Goal: Task Accomplishment & Management: Complete application form

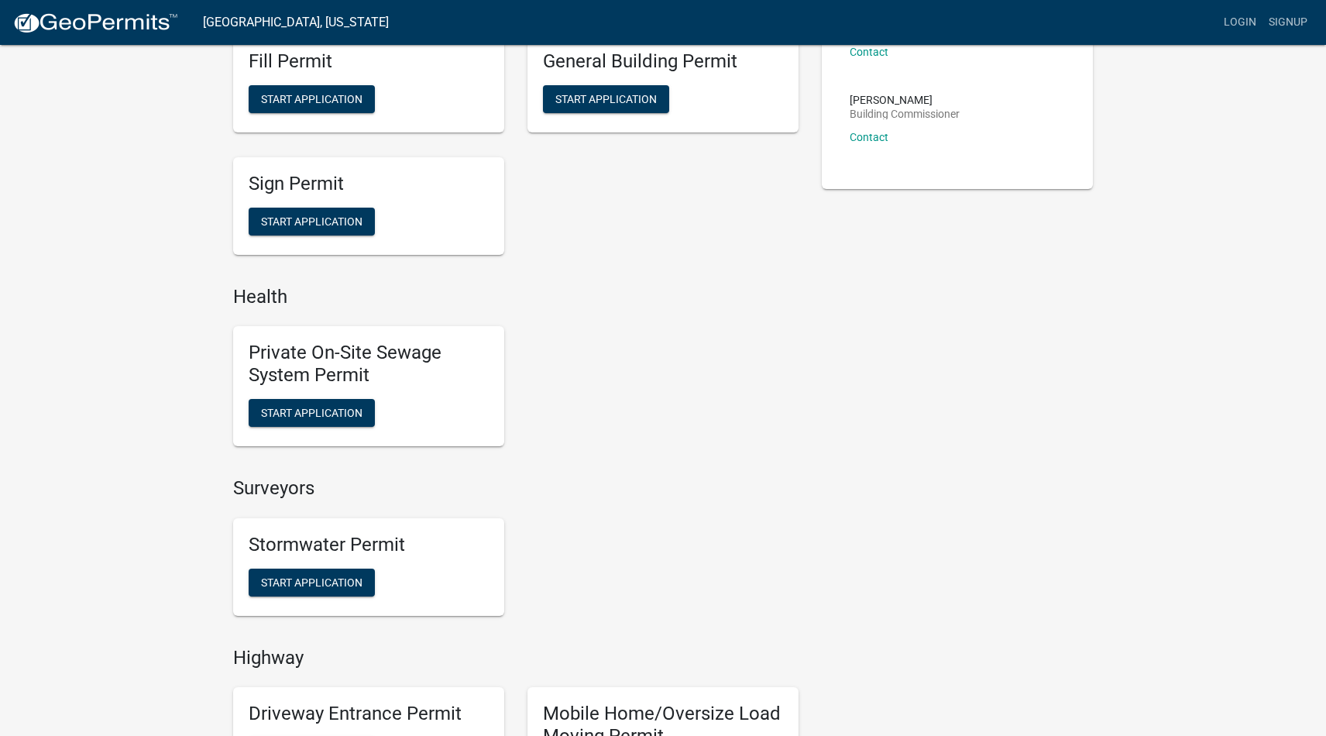
scroll to position [500, 0]
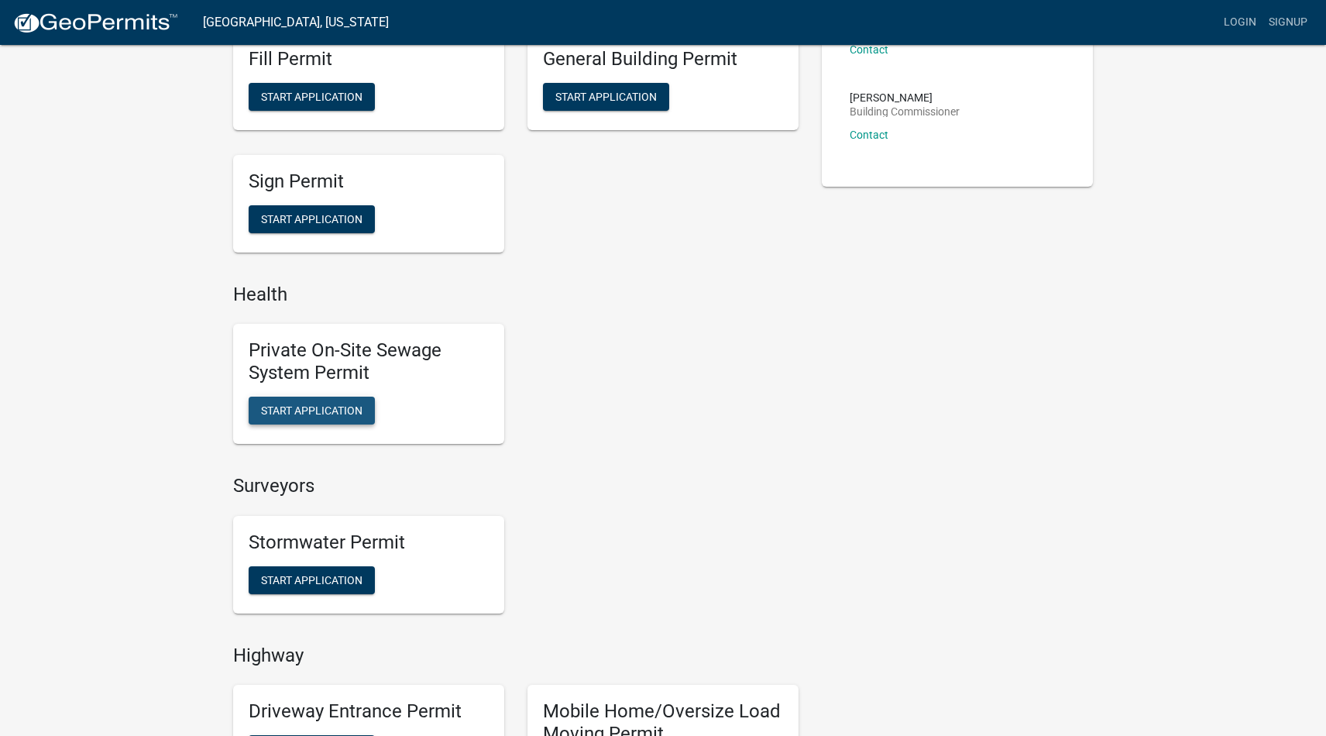
click at [304, 404] on span "Start Application" at bounding box center [311, 410] width 101 height 12
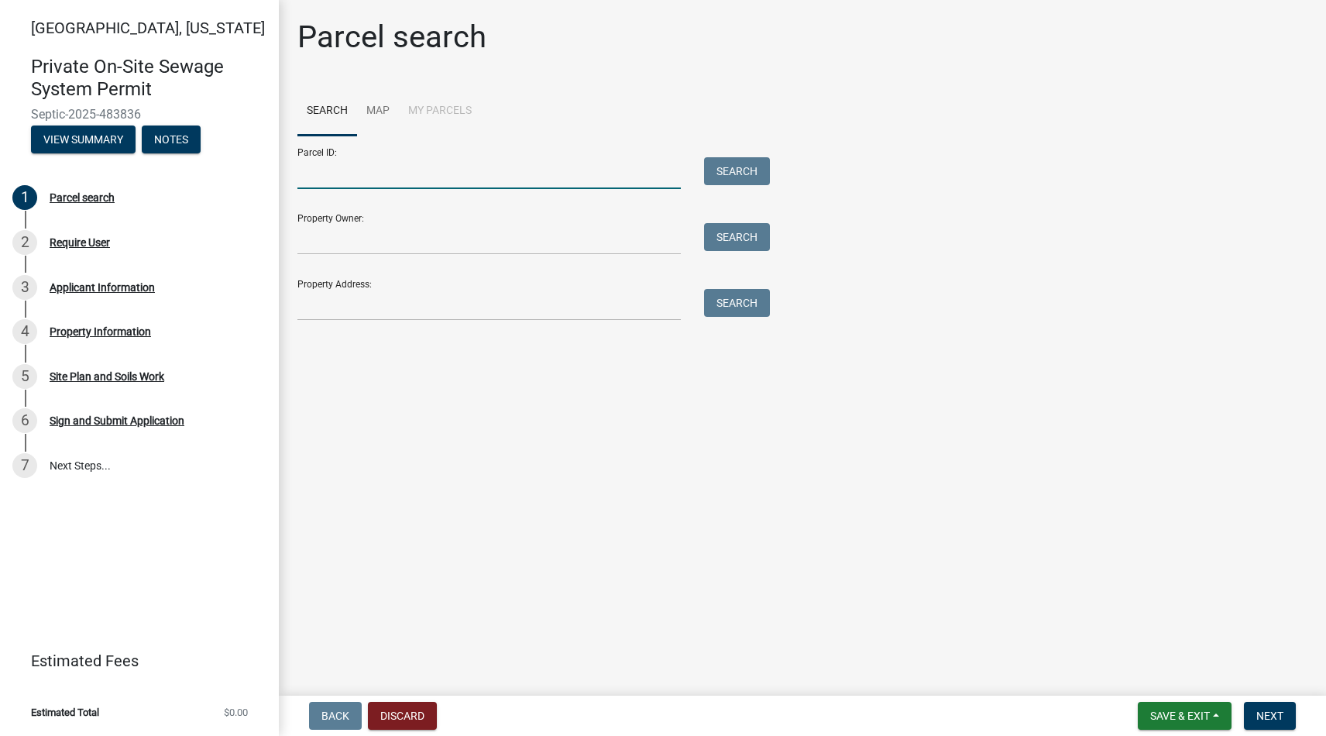
click at [343, 178] on input "Parcel ID:" at bounding box center [488, 173] width 383 height 32
click at [529, 246] on input "Property Owner:" at bounding box center [488, 239] width 383 height 32
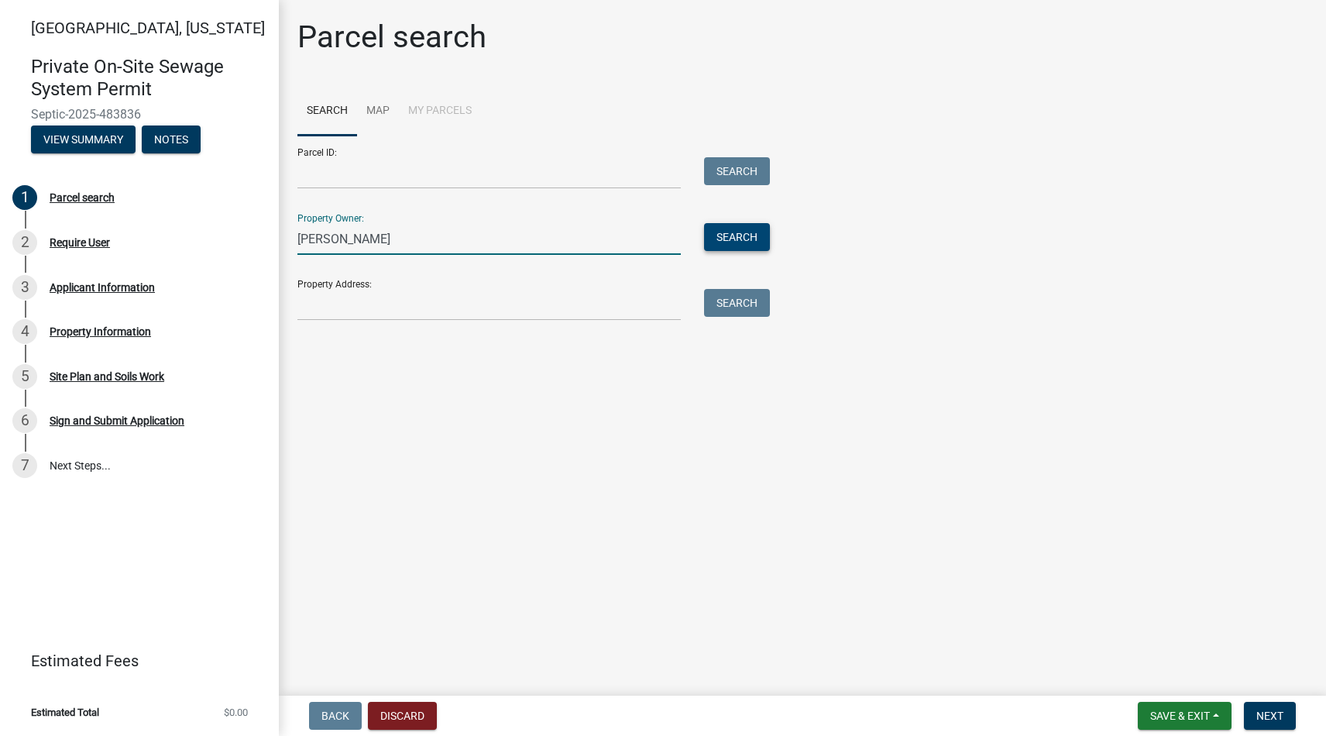
click at [736, 234] on button "Search" at bounding box center [737, 237] width 66 height 28
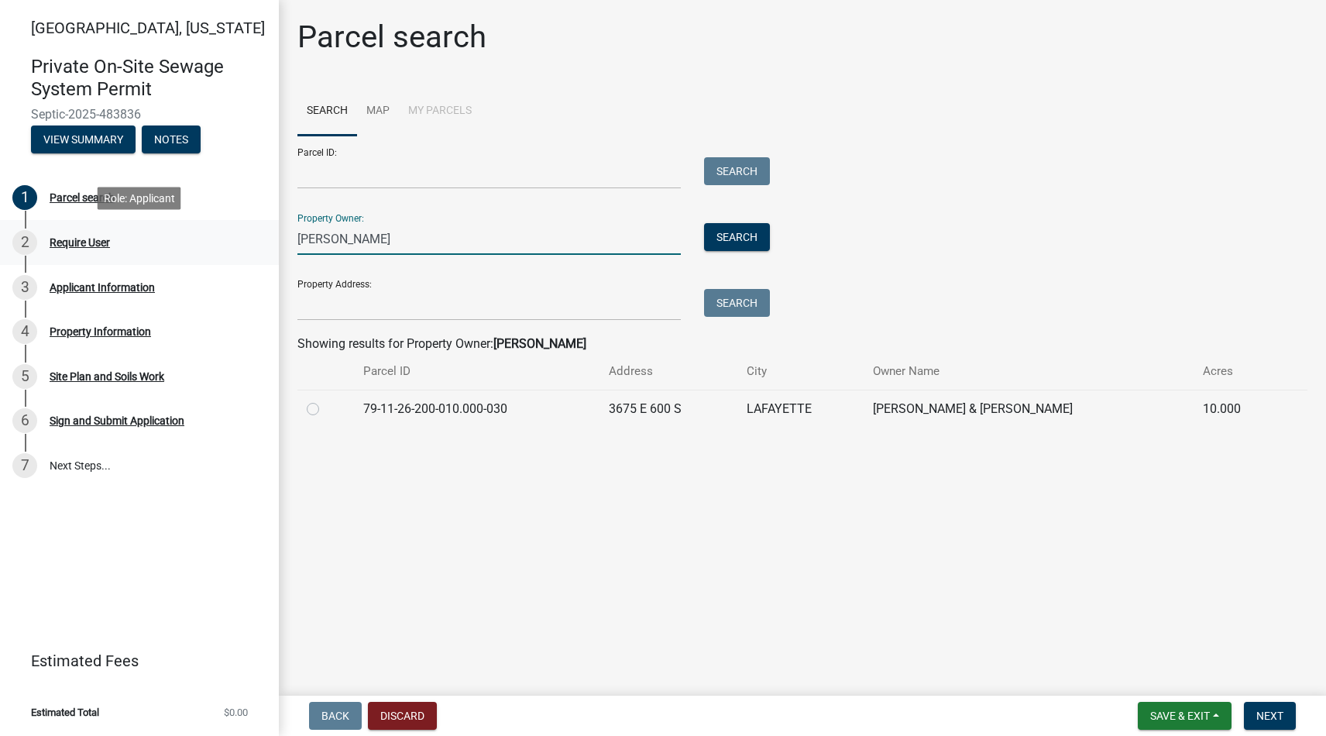
drag, startPoint x: 403, startPoint y: 239, endPoint x: 260, endPoint y: 237, distance: 143.3
click at [260, 237] on div "[GEOGRAPHIC_DATA], [US_STATE] Private On-Site Sewage System Permit Septic-2025-…" at bounding box center [663, 368] width 1326 height 736
type input "Devotion Homes"
click at [325, 400] on label at bounding box center [325, 400] width 0 height 0
click at [325, 407] on input "radio" at bounding box center [330, 405] width 10 height 10
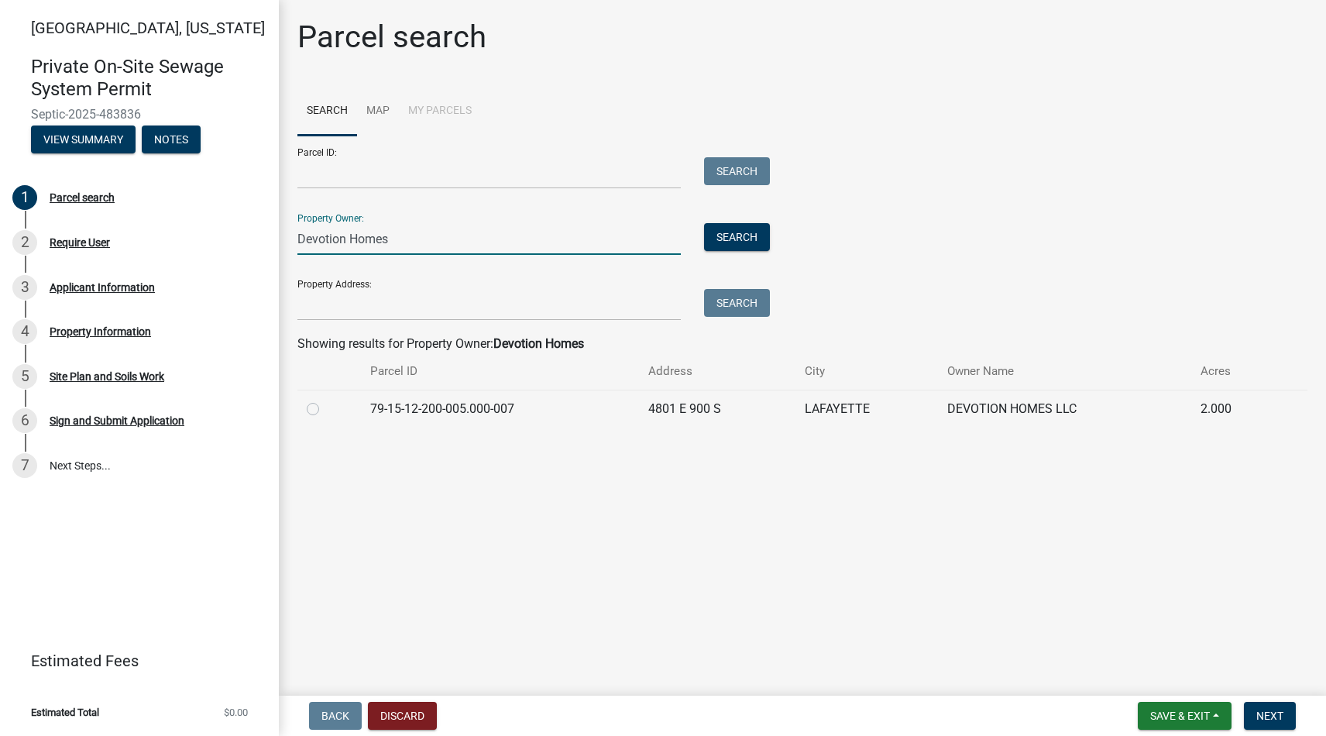
radio input "true"
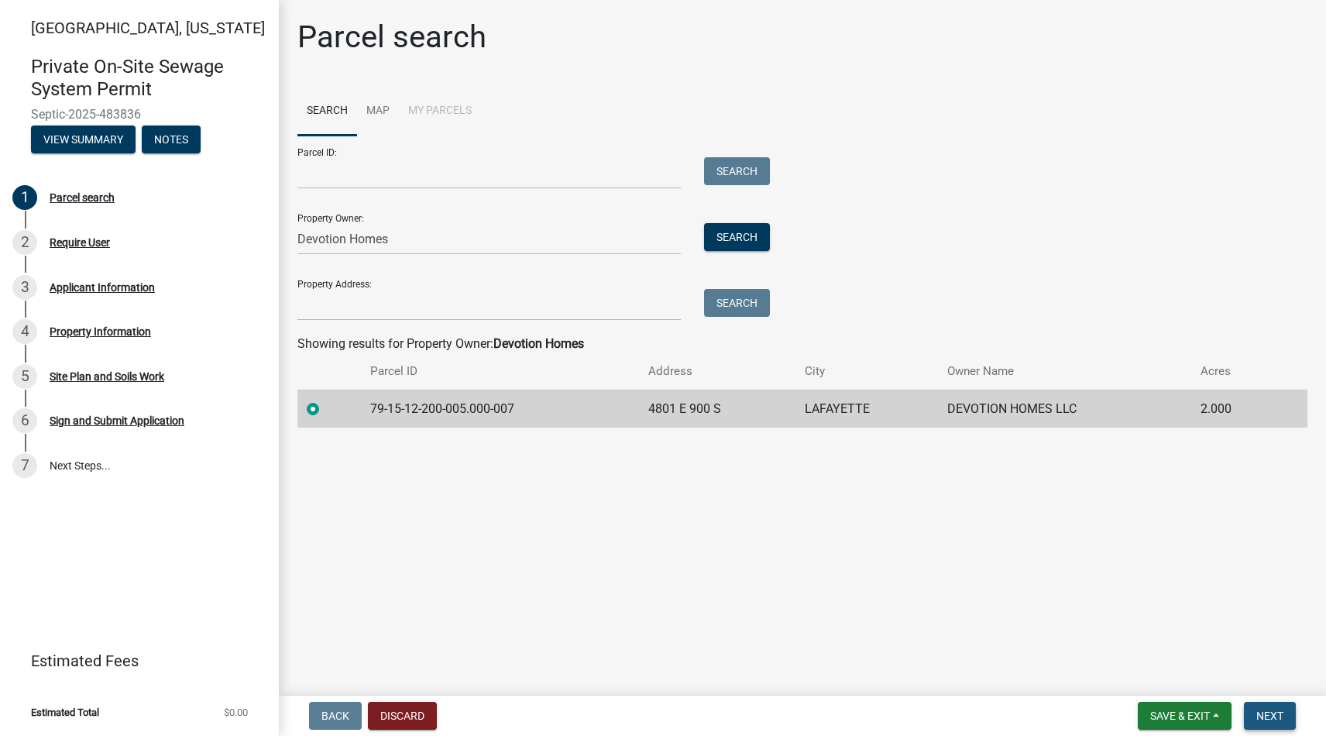
click at [1268, 712] on span "Next" at bounding box center [1270, 716] width 27 height 12
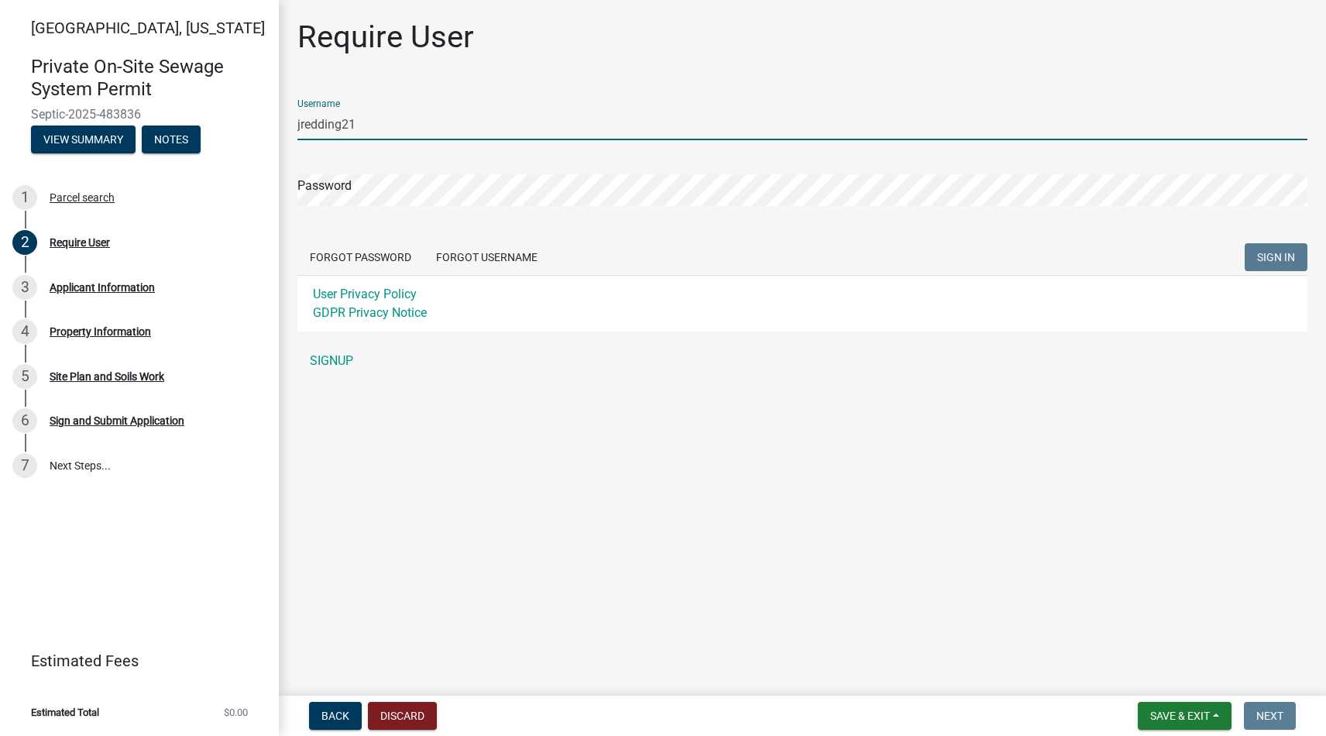
type input "jredding21"
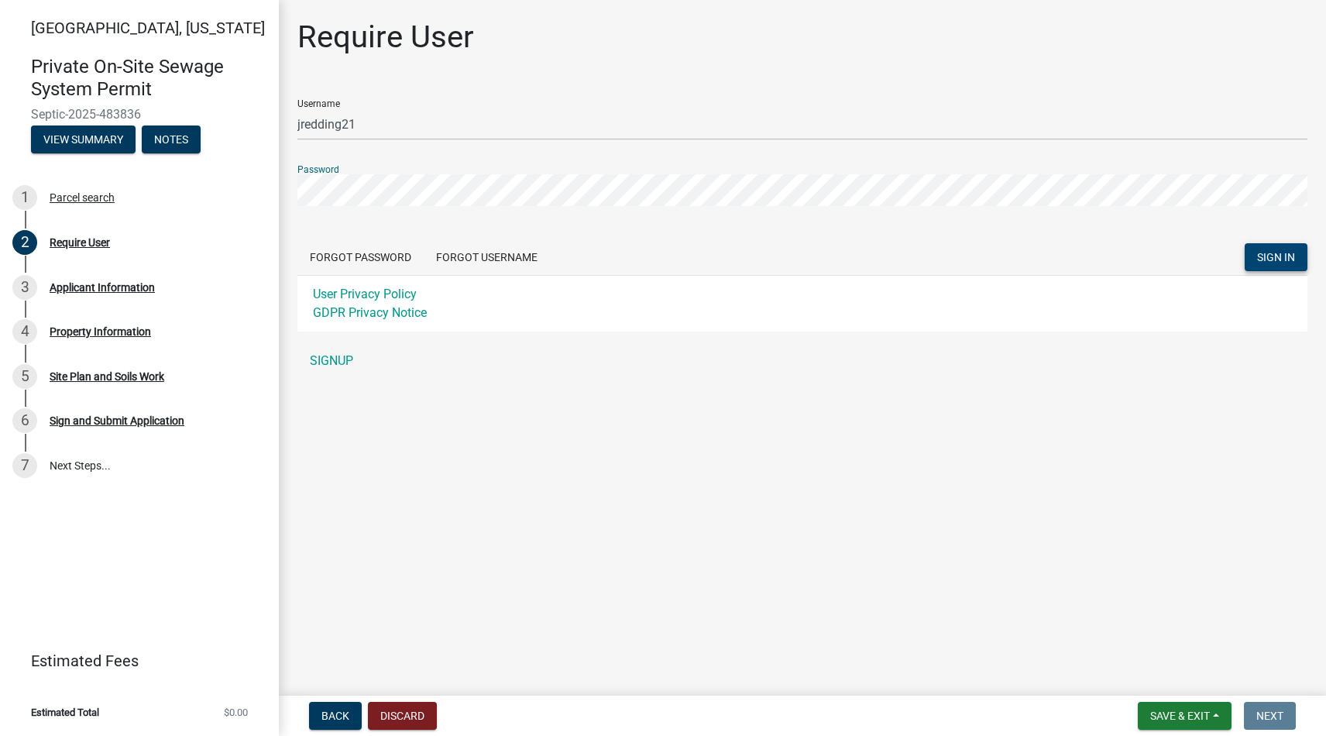
scroll to position [1, 0]
click at [1284, 254] on span "SIGN IN" at bounding box center [1276, 257] width 38 height 12
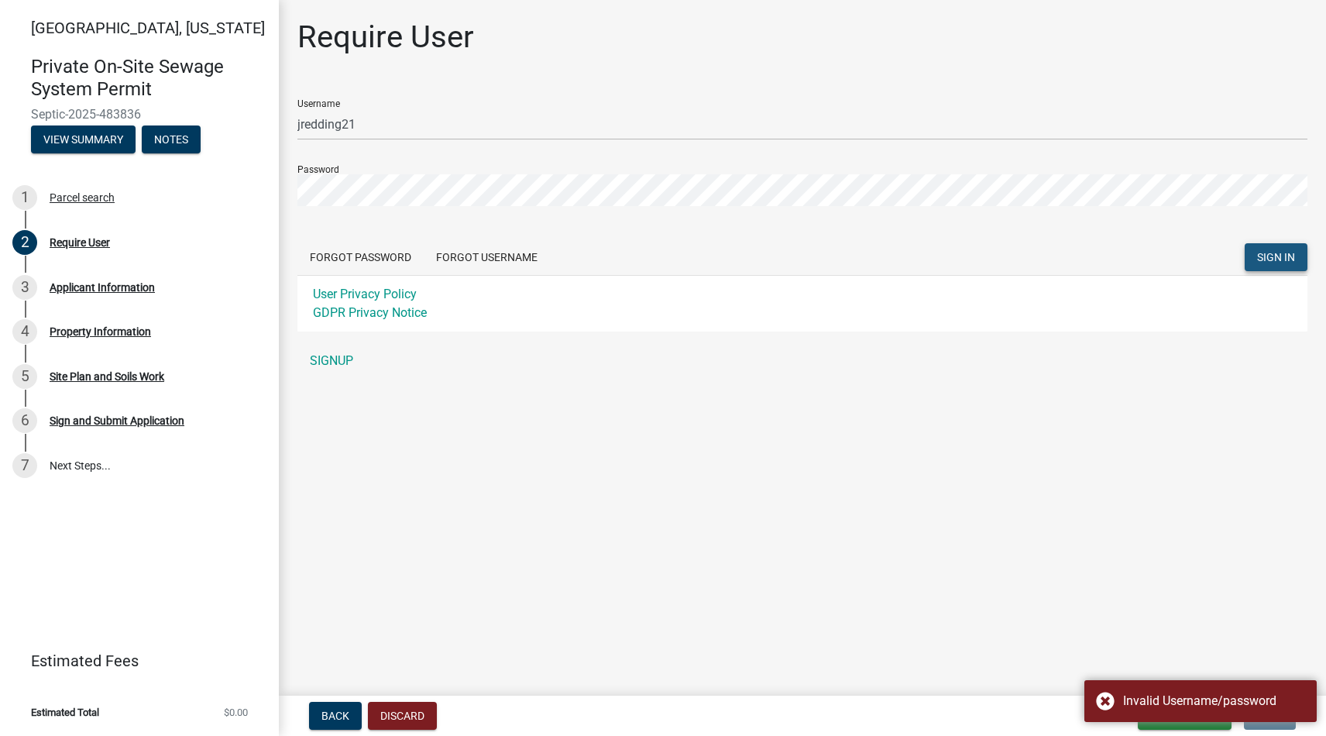
click at [1276, 260] on span "SIGN IN" at bounding box center [1276, 257] width 38 height 12
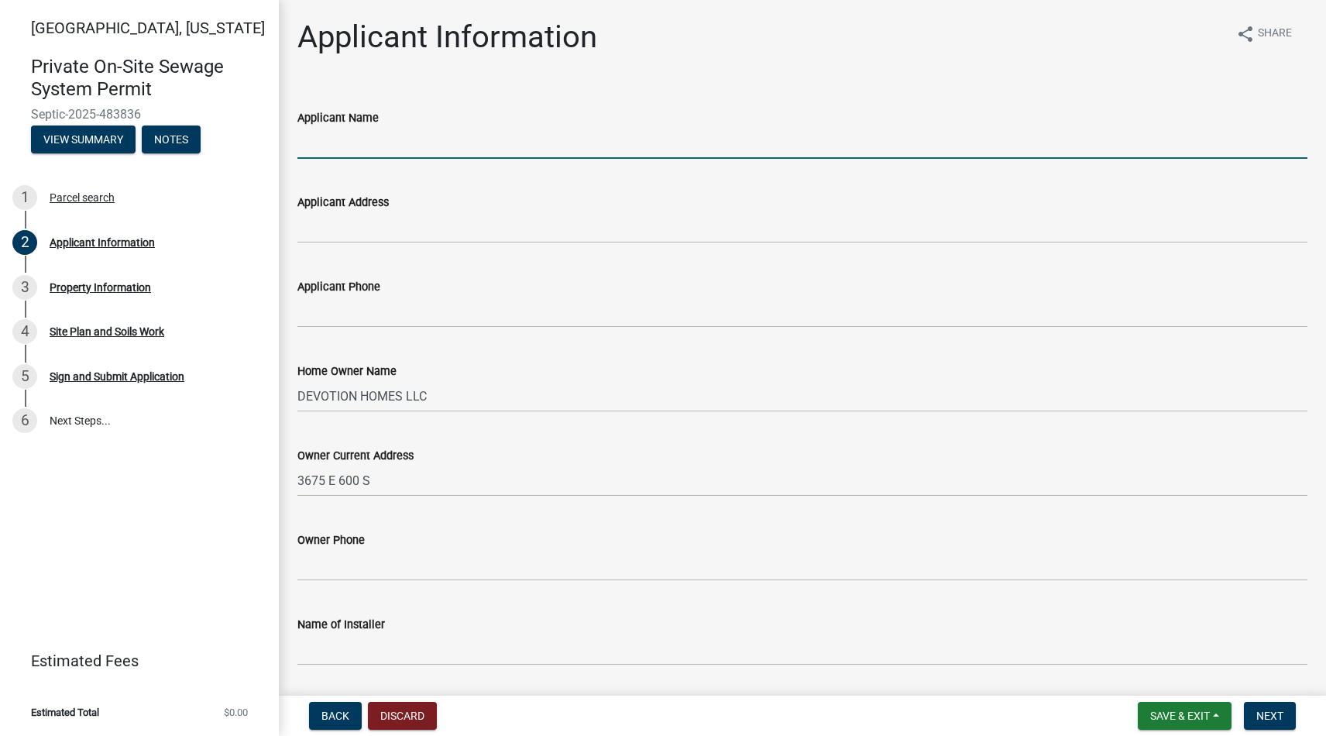
click at [336, 149] on input "Applicant Name" at bounding box center [802, 143] width 1010 height 32
type input "[PERSON_NAME]"
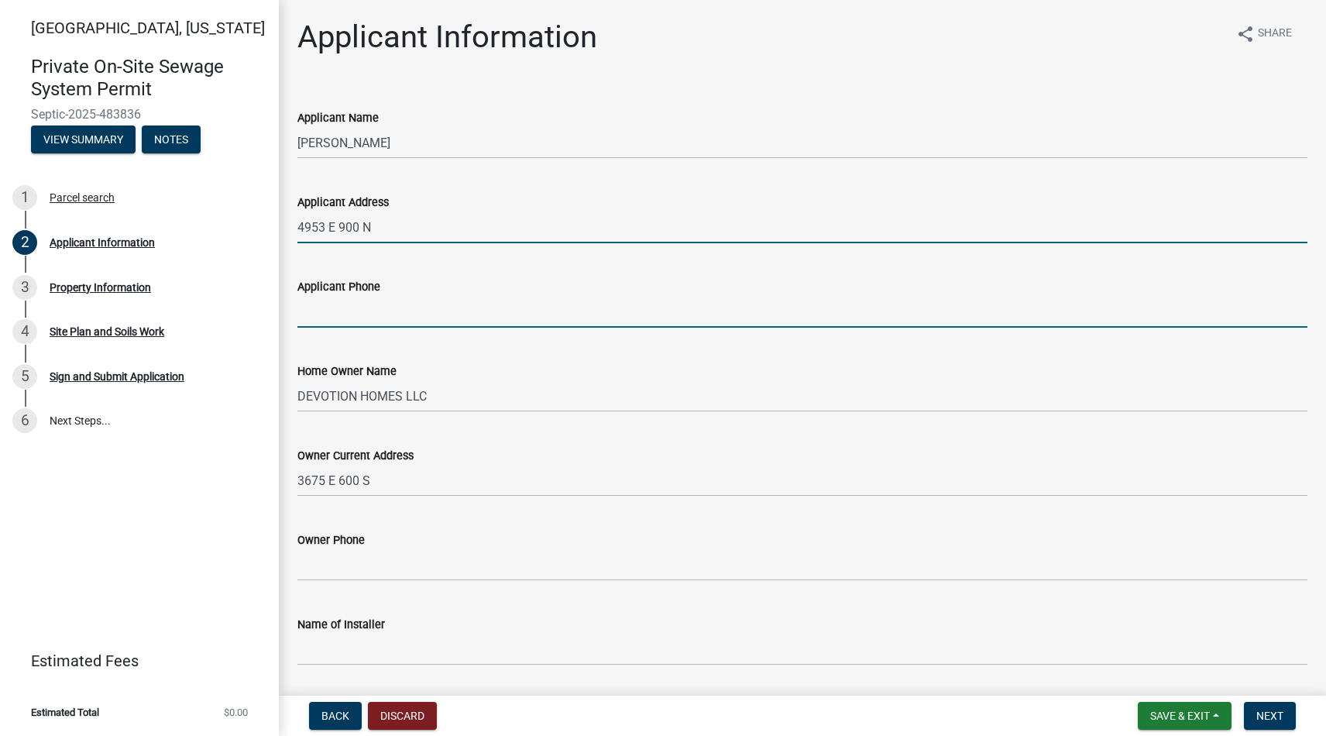
click at [419, 226] on input "4953 E 900 N" at bounding box center [802, 227] width 1010 height 32
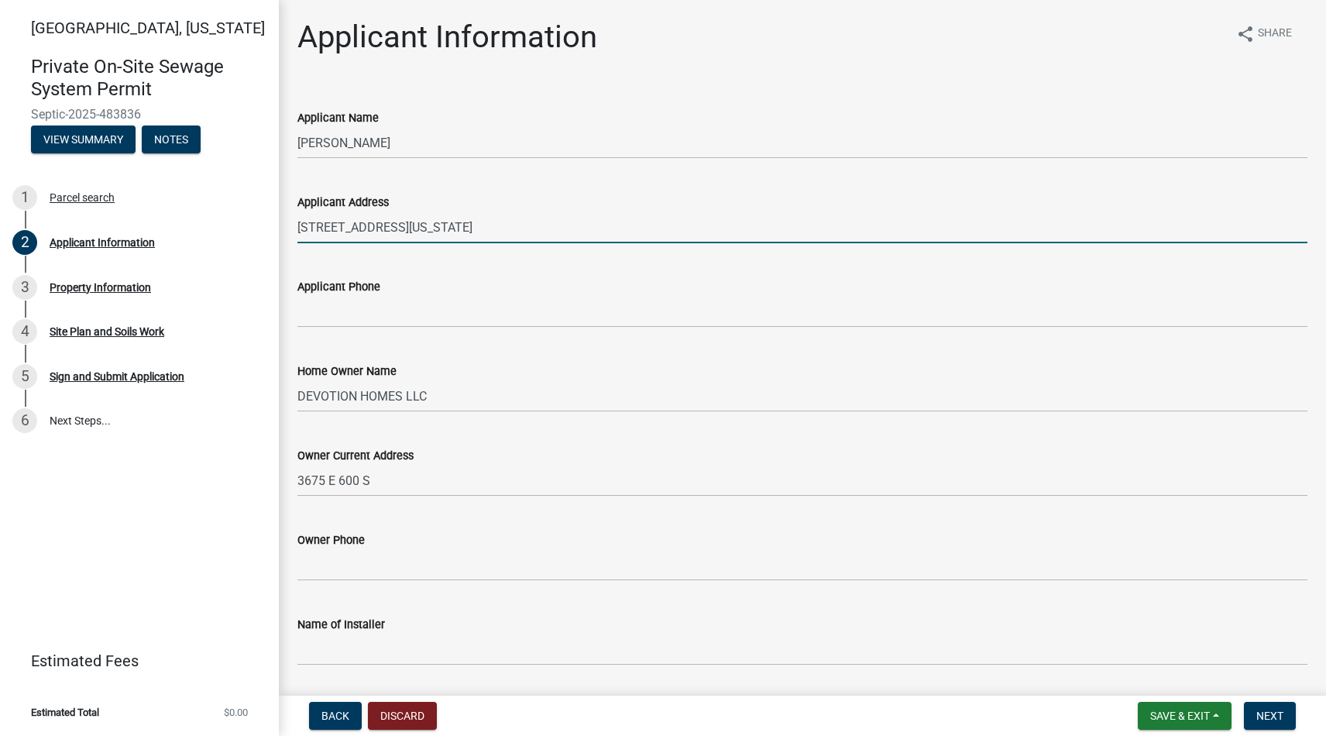
type input "[STREET_ADDRESS][US_STATE]"
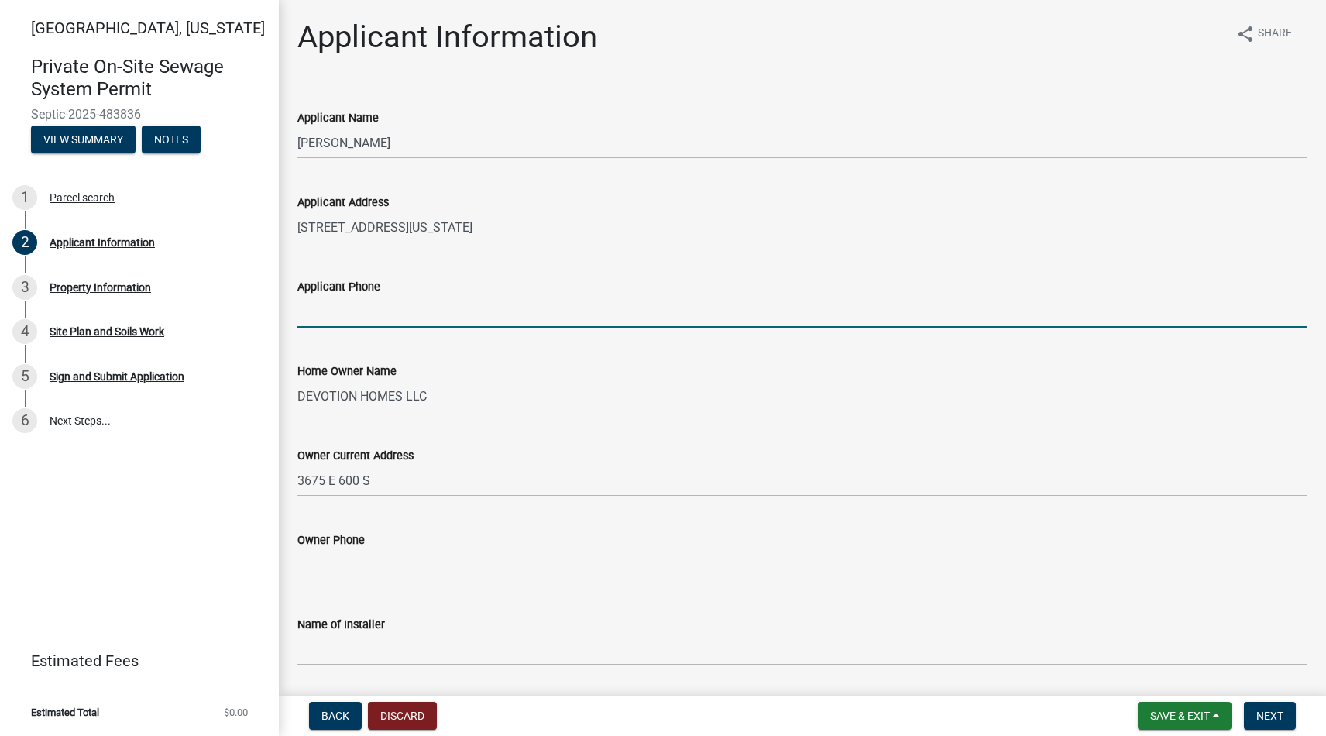
click at [376, 315] on input "Applicant Phone" at bounding box center [802, 312] width 1010 height 32
type input "6"
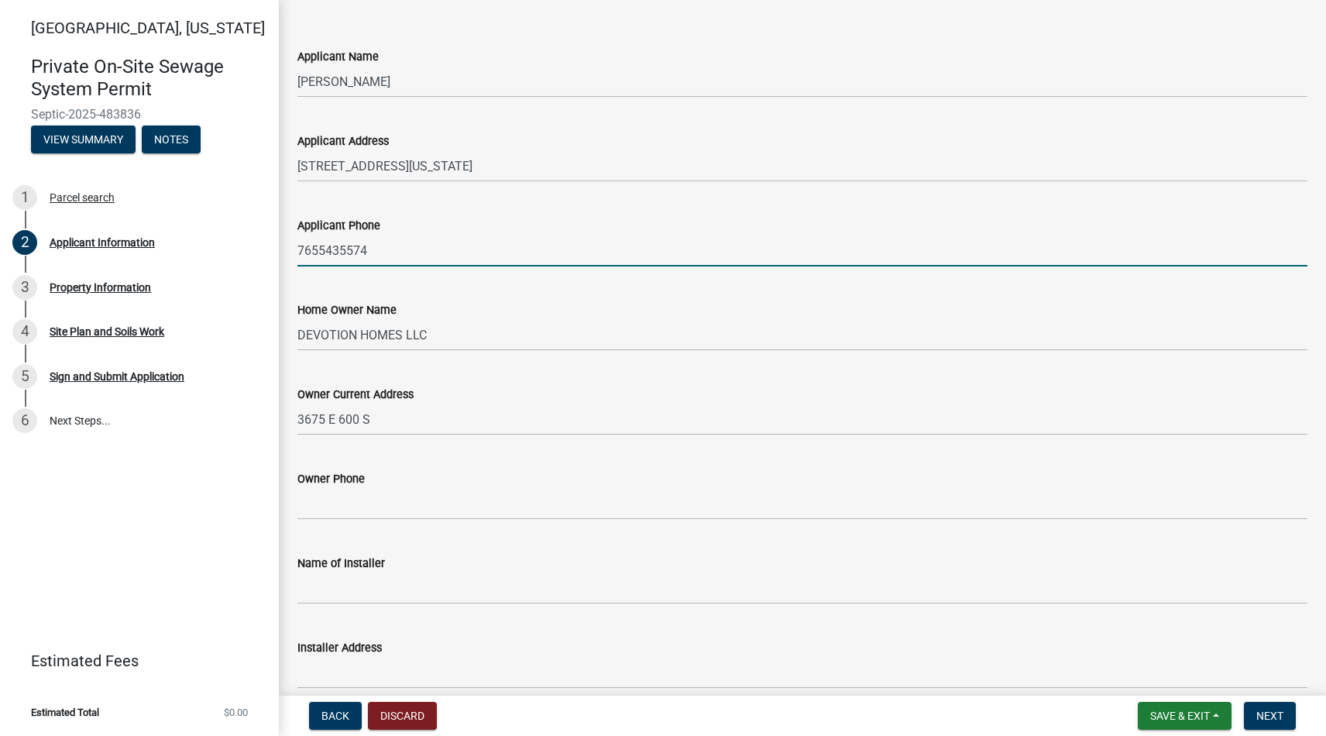
scroll to position [66, 0]
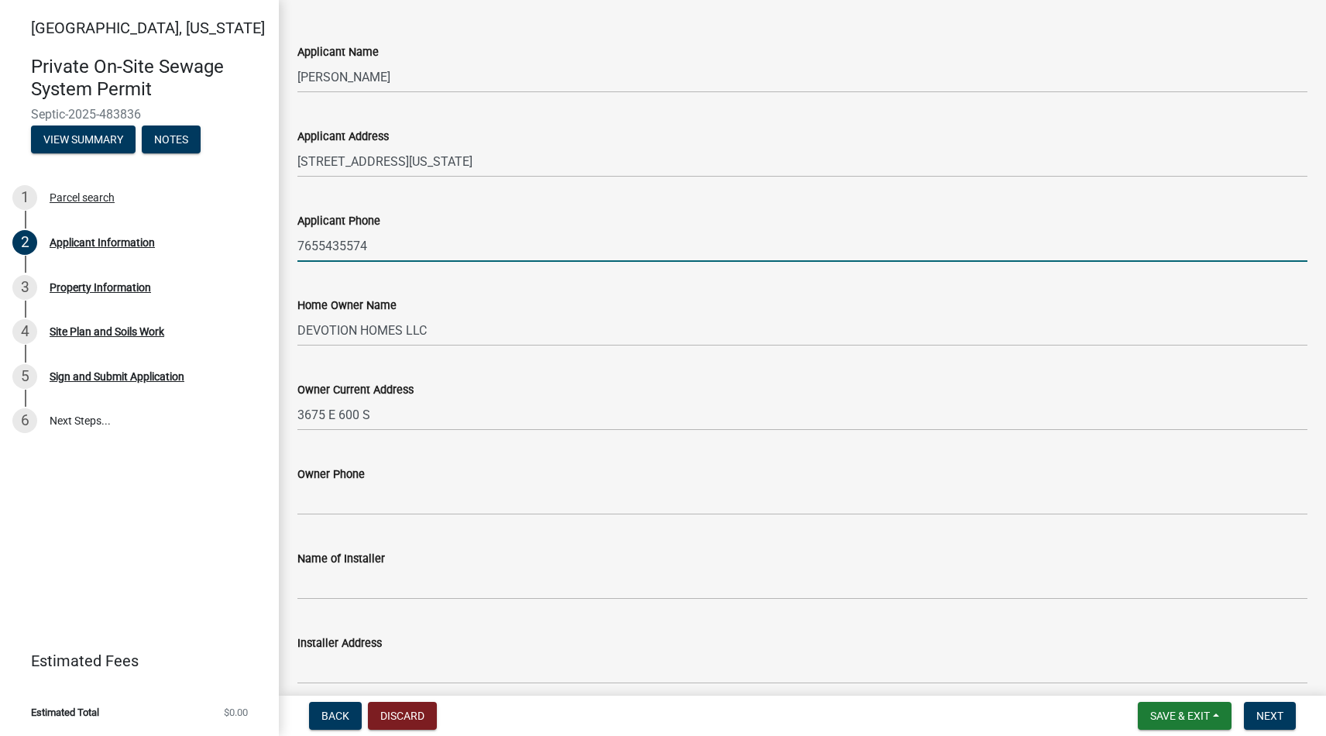
type input "7655435574"
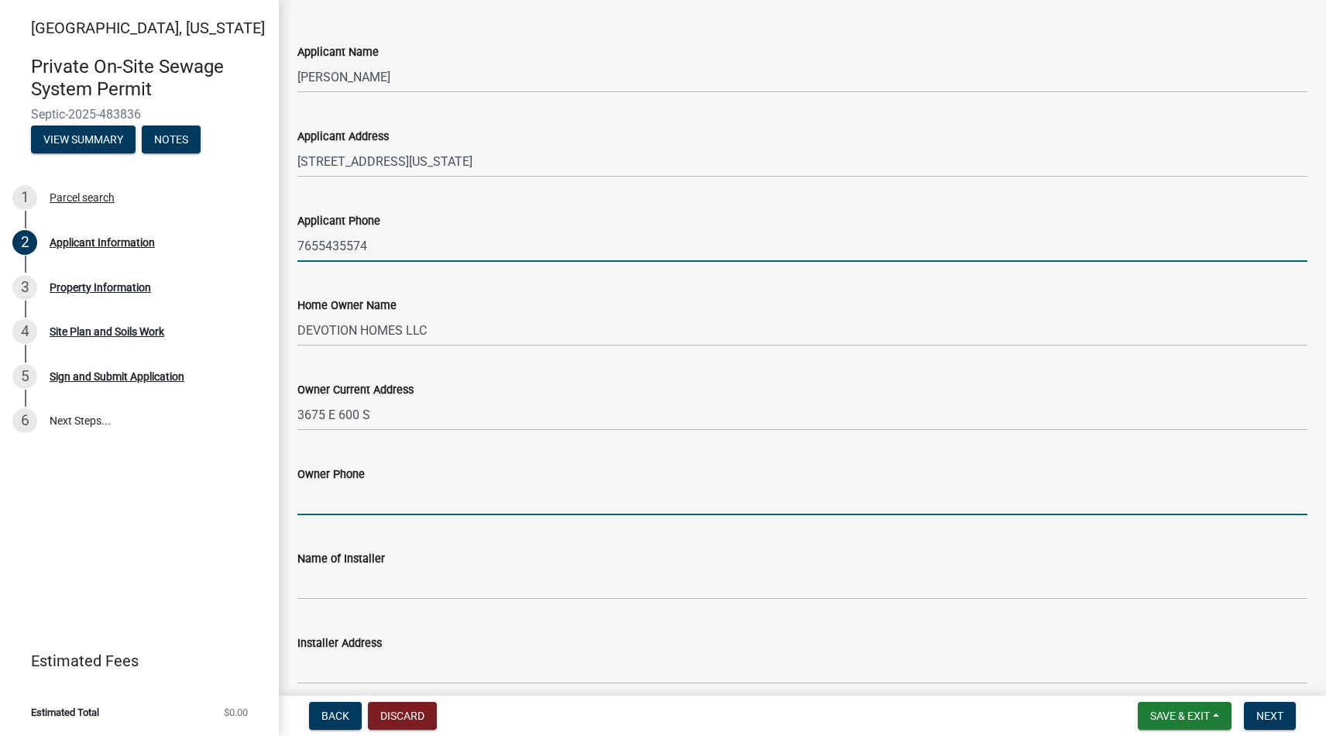
click at [388, 496] on input "Owner Phone" at bounding box center [802, 499] width 1010 height 32
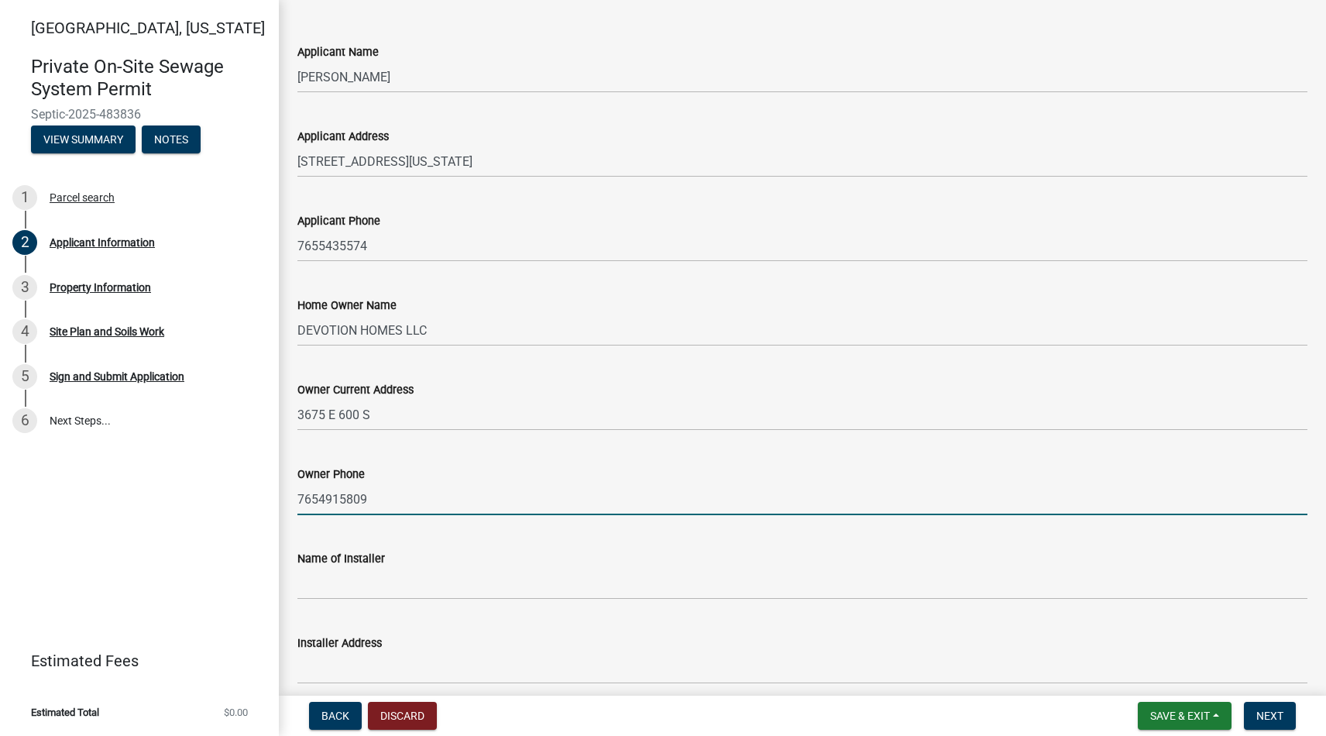
type input "7654915809"
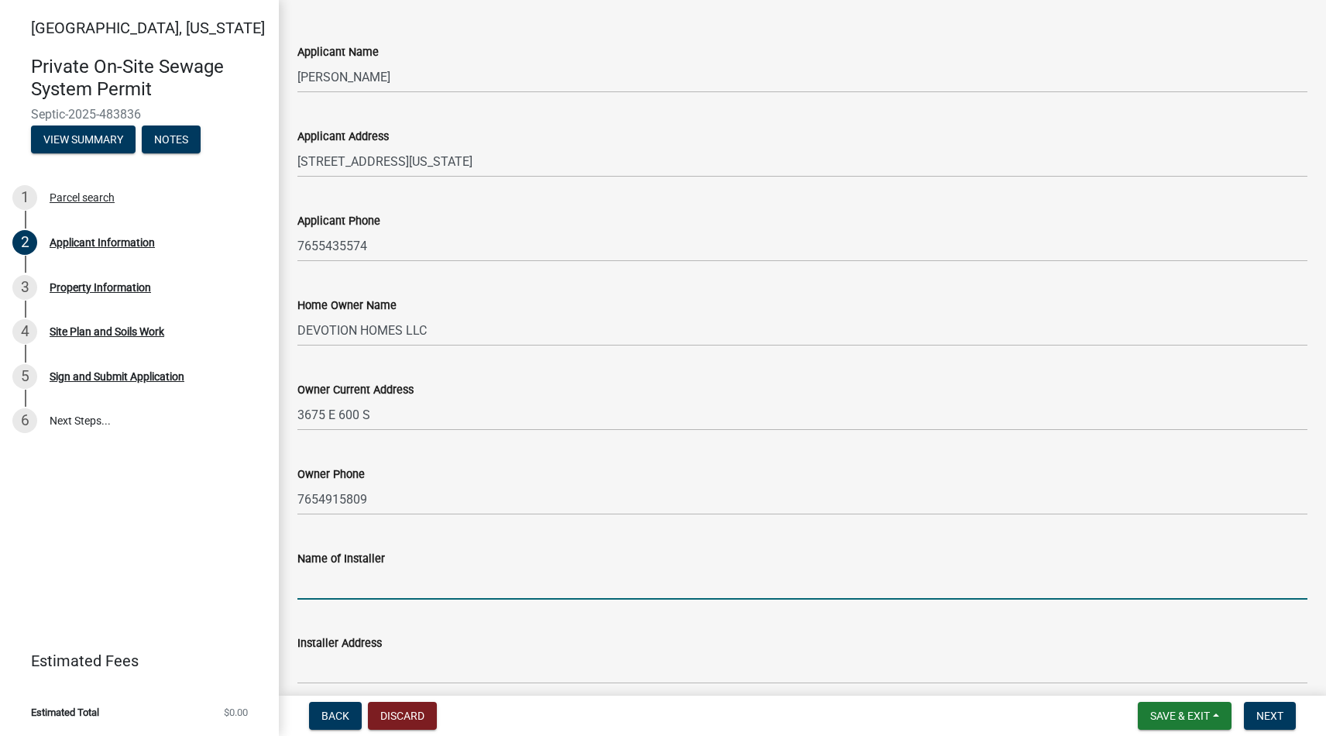
click at [385, 589] on input "Name of Installer" at bounding box center [802, 584] width 1010 height 32
type input "[PERSON_NAME] Construction"
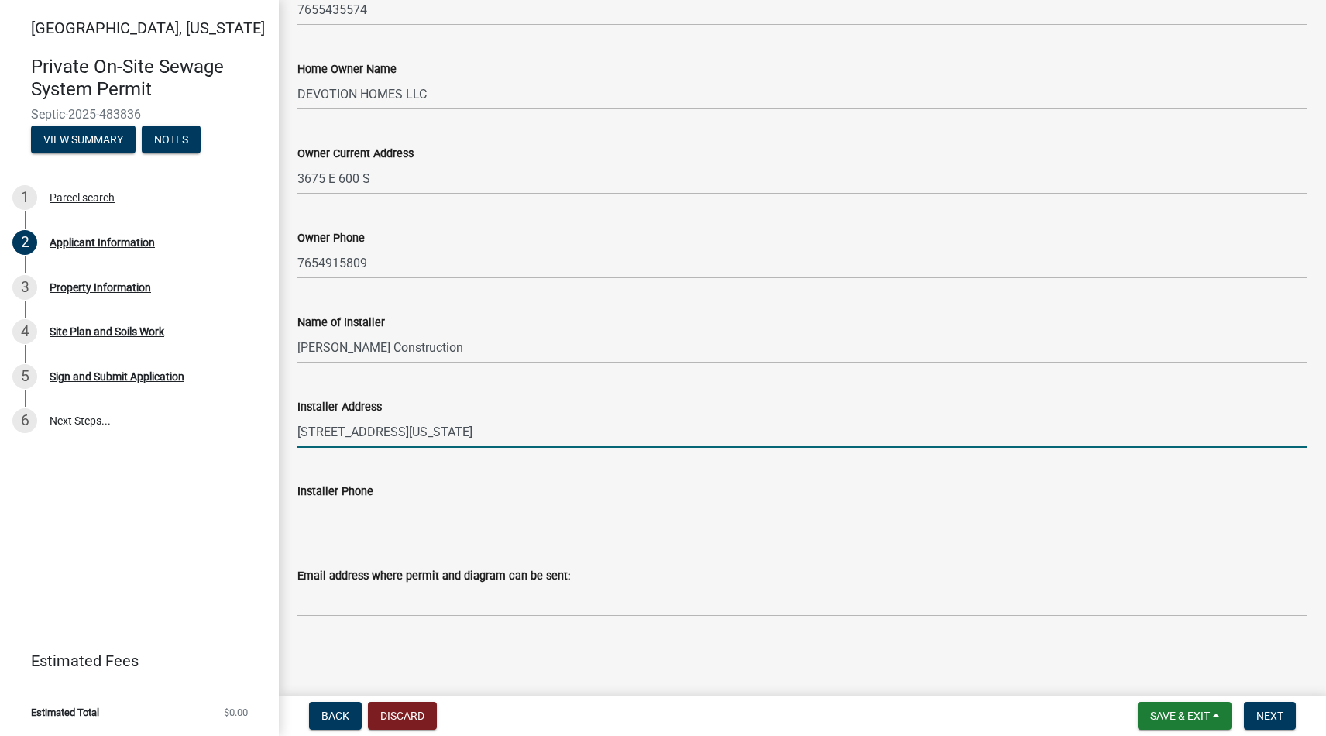
scroll to position [302, 0]
type input "[STREET_ADDRESS][US_STATE]"
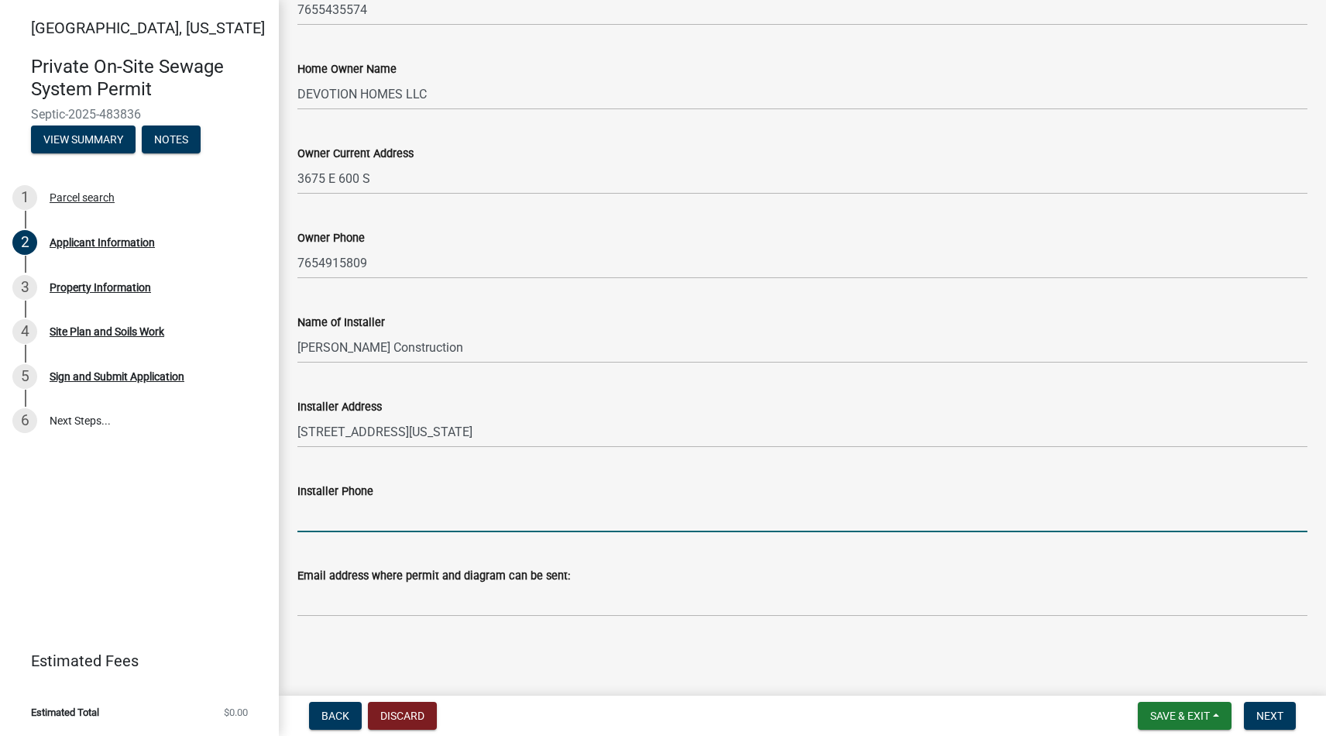
click at [482, 522] on input "Installer Phone" at bounding box center [802, 516] width 1010 height 32
type input "7655435574"
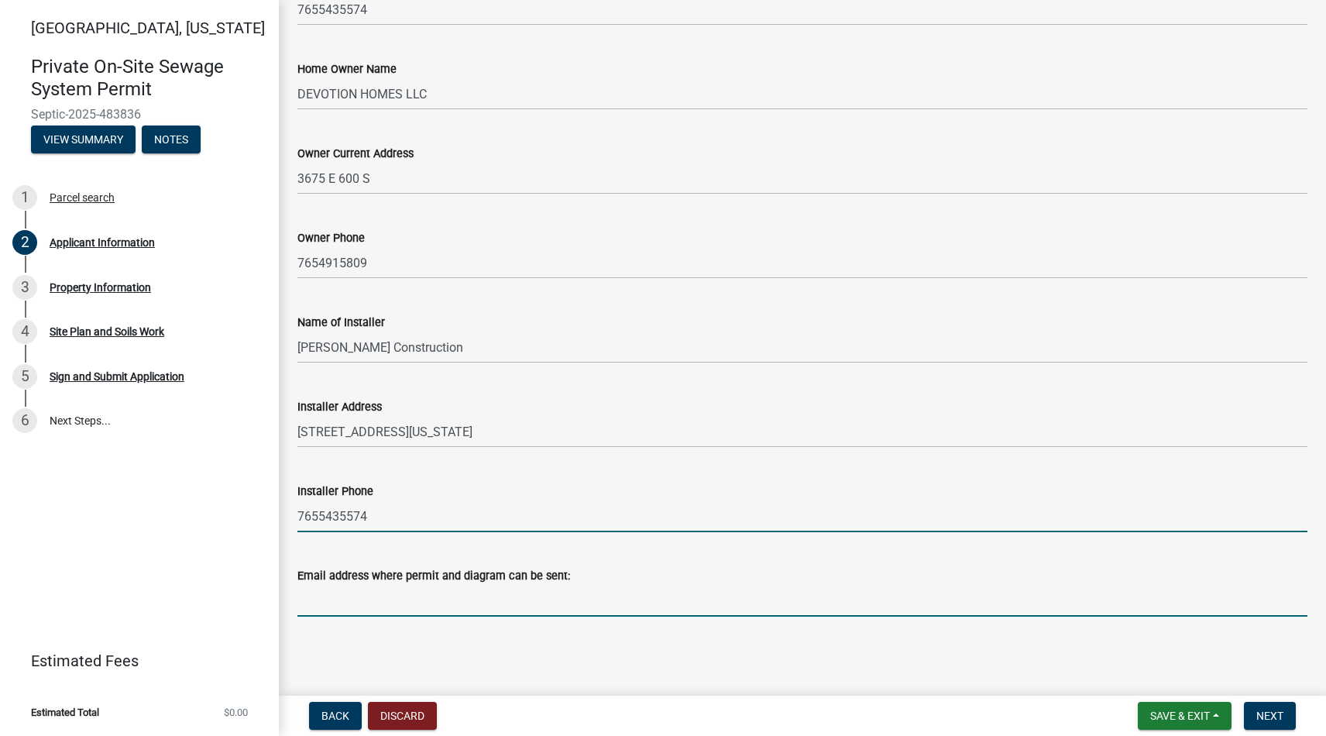
click at [501, 604] on input "Email address where permit and diagram can be sent:" at bounding box center [802, 601] width 1010 height 32
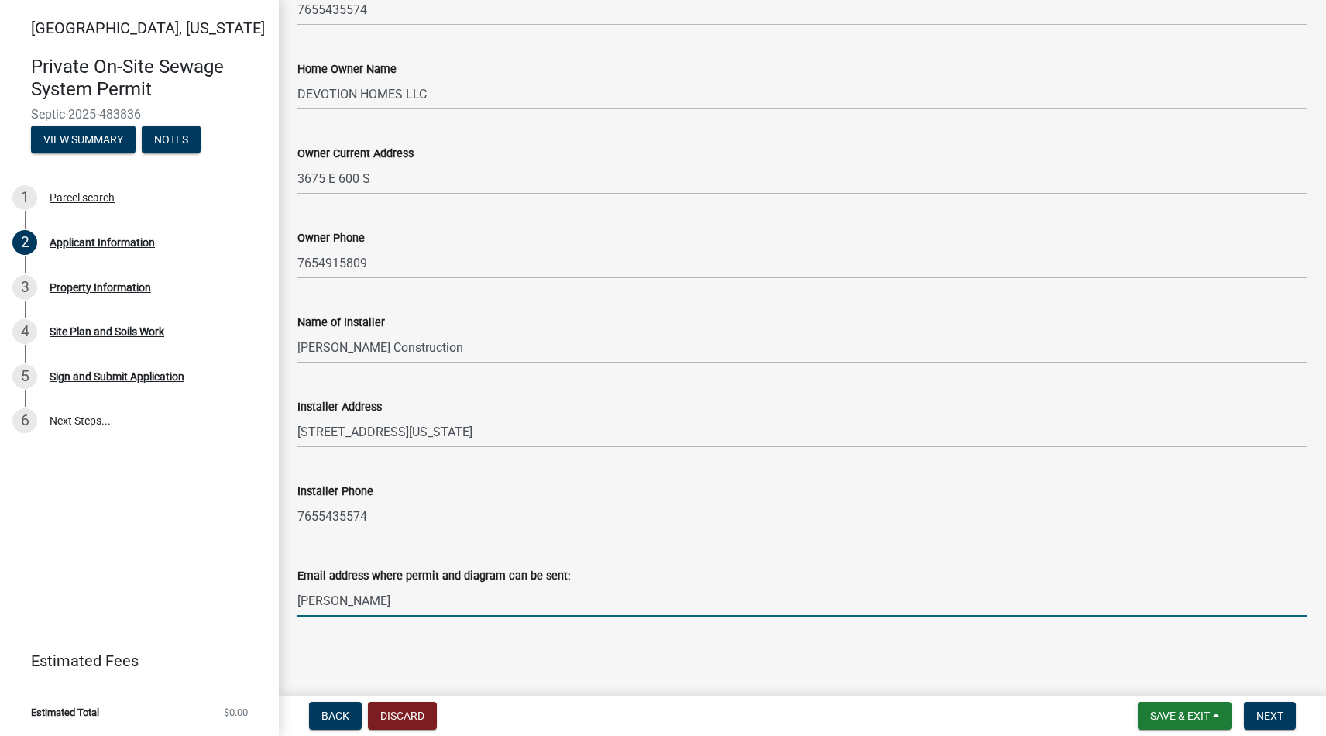
type input "[PERSON_NAME]"
type input "[PERSON_NAME][DOMAIN_NAME][EMAIL_ADDRESS][DOMAIN_NAME]"
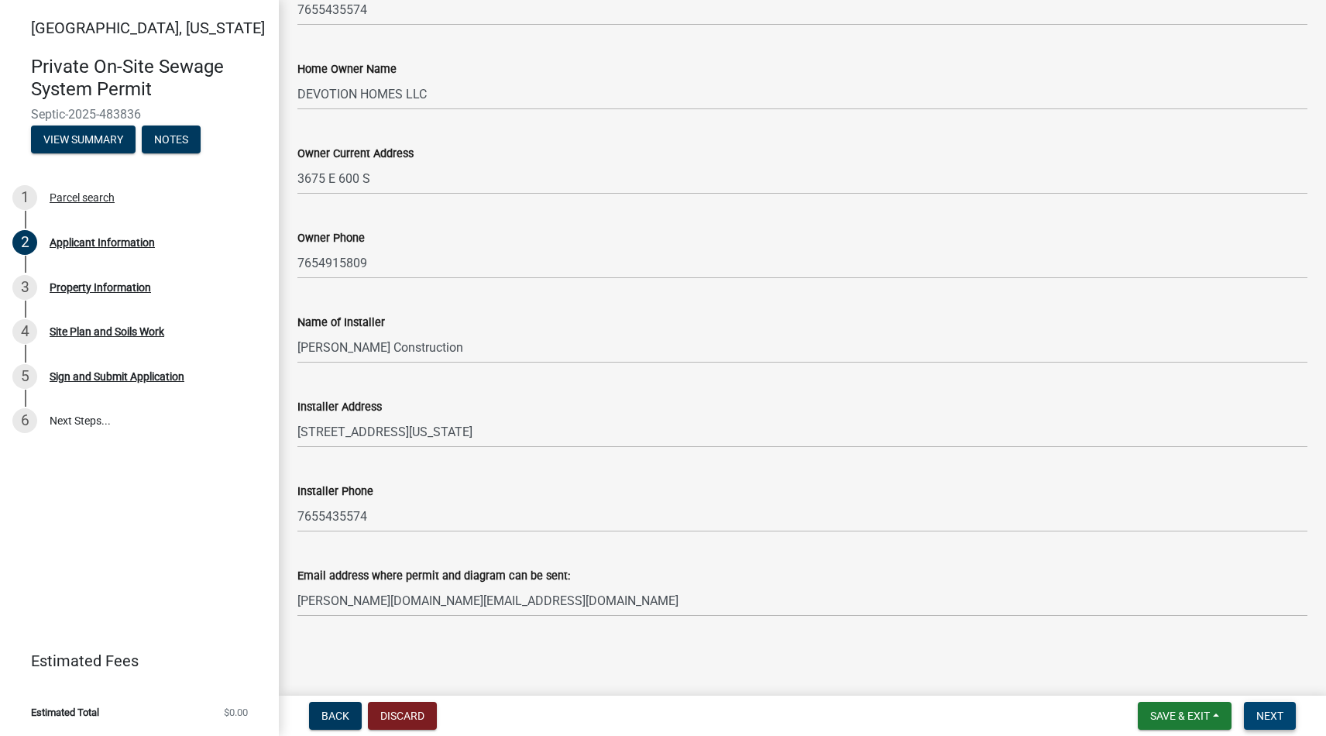
click at [1261, 717] on span "Next" at bounding box center [1270, 716] width 27 height 12
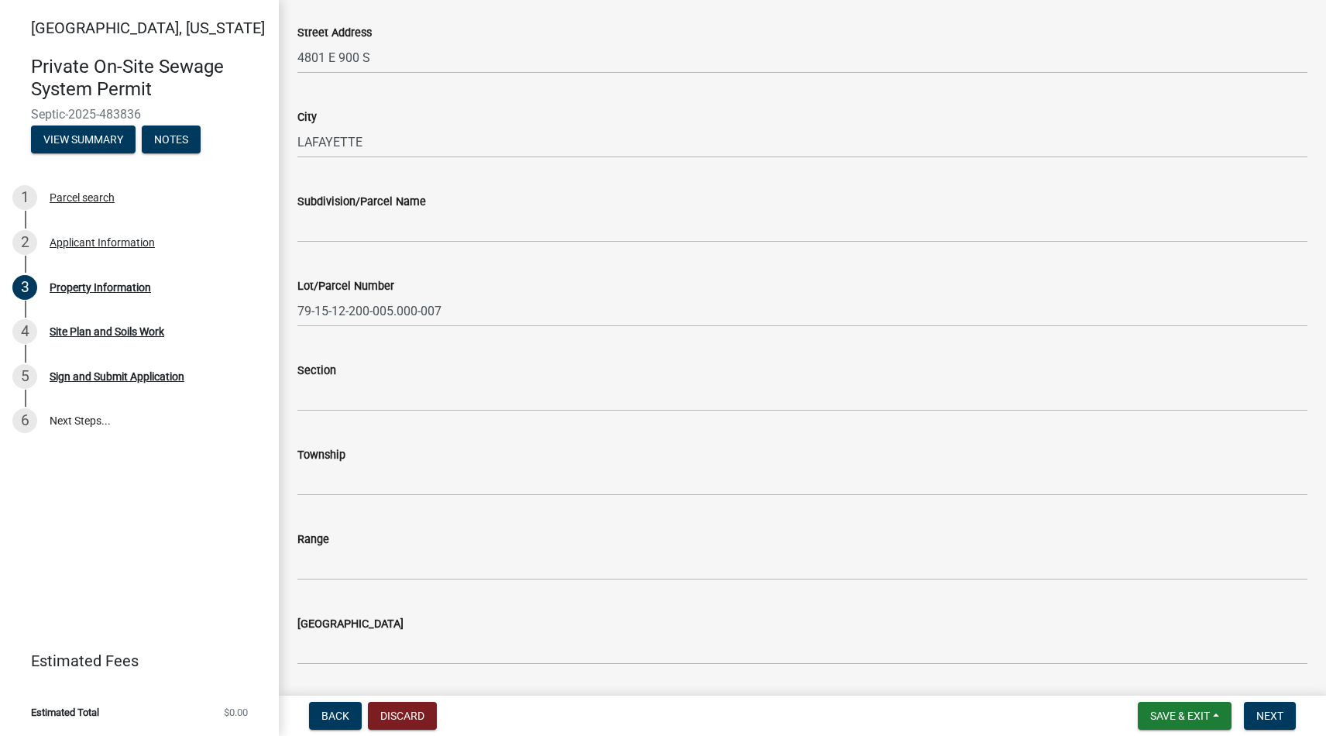
scroll to position [60, 0]
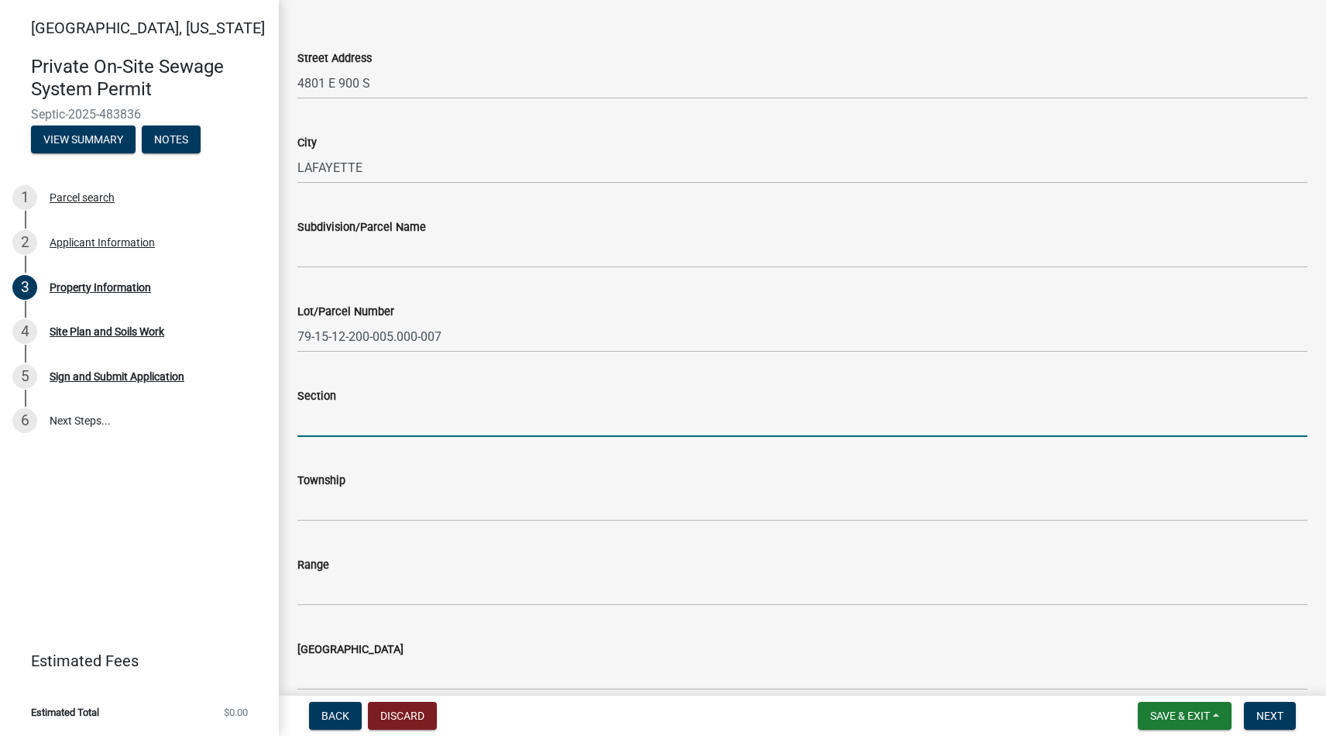
click at [370, 412] on input "Section" at bounding box center [802, 421] width 1010 height 32
type input "1"
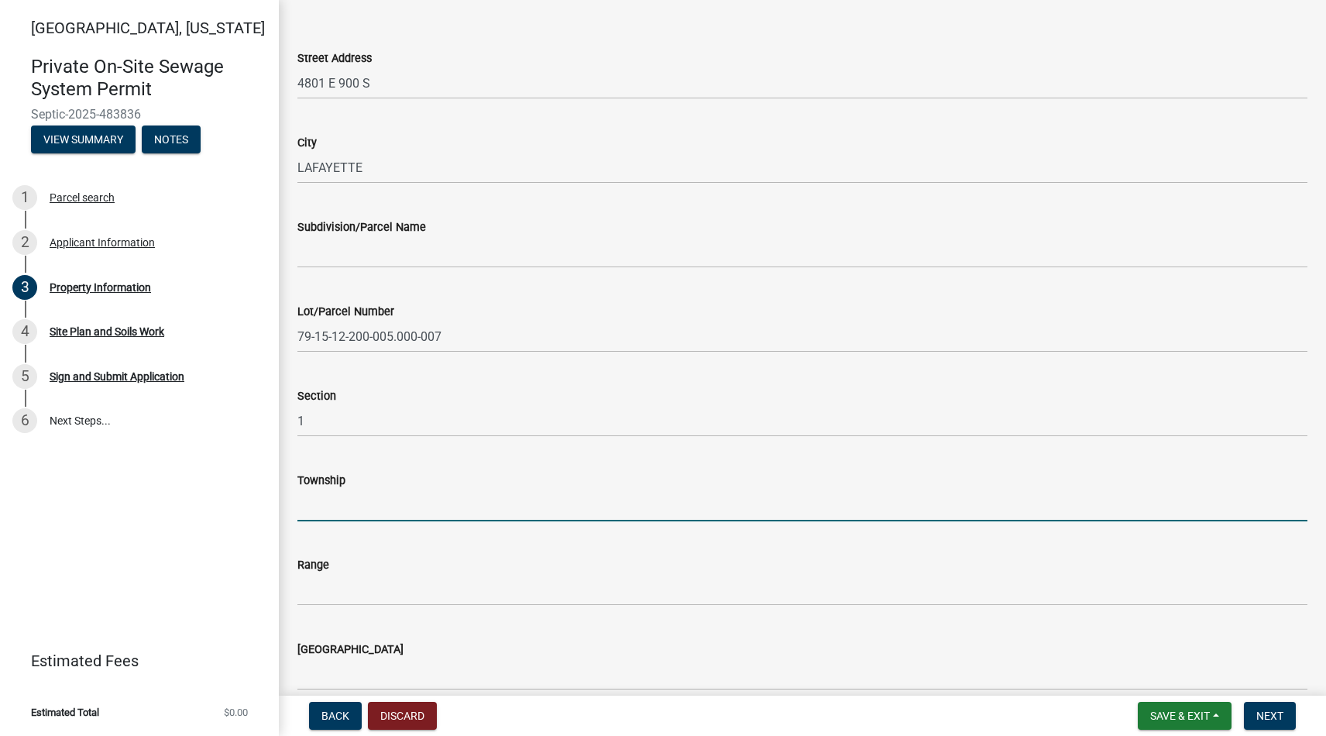
click at [344, 508] on input "Township" at bounding box center [802, 506] width 1010 height 32
type input "21"
click at [331, 593] on input "Range" at bounding box center [802, 590] width 1010 height 32
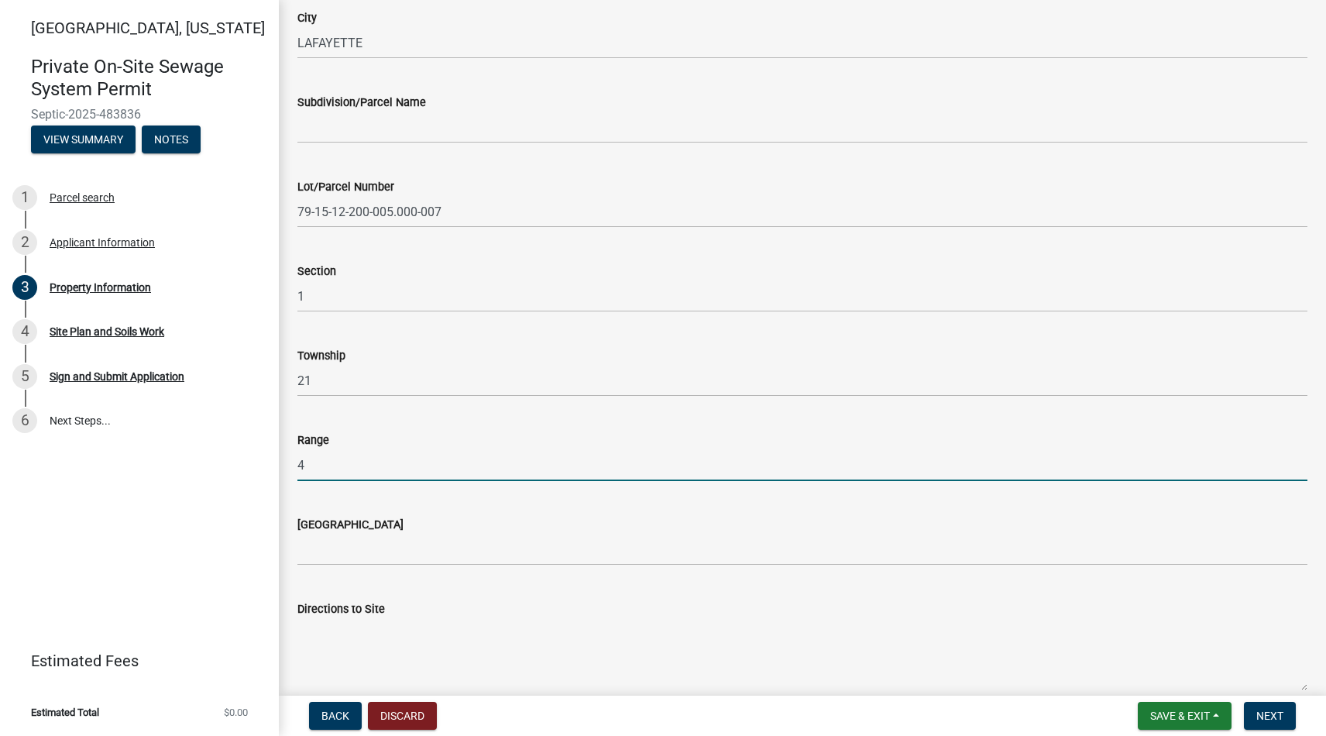
scroll to position [194, 0]
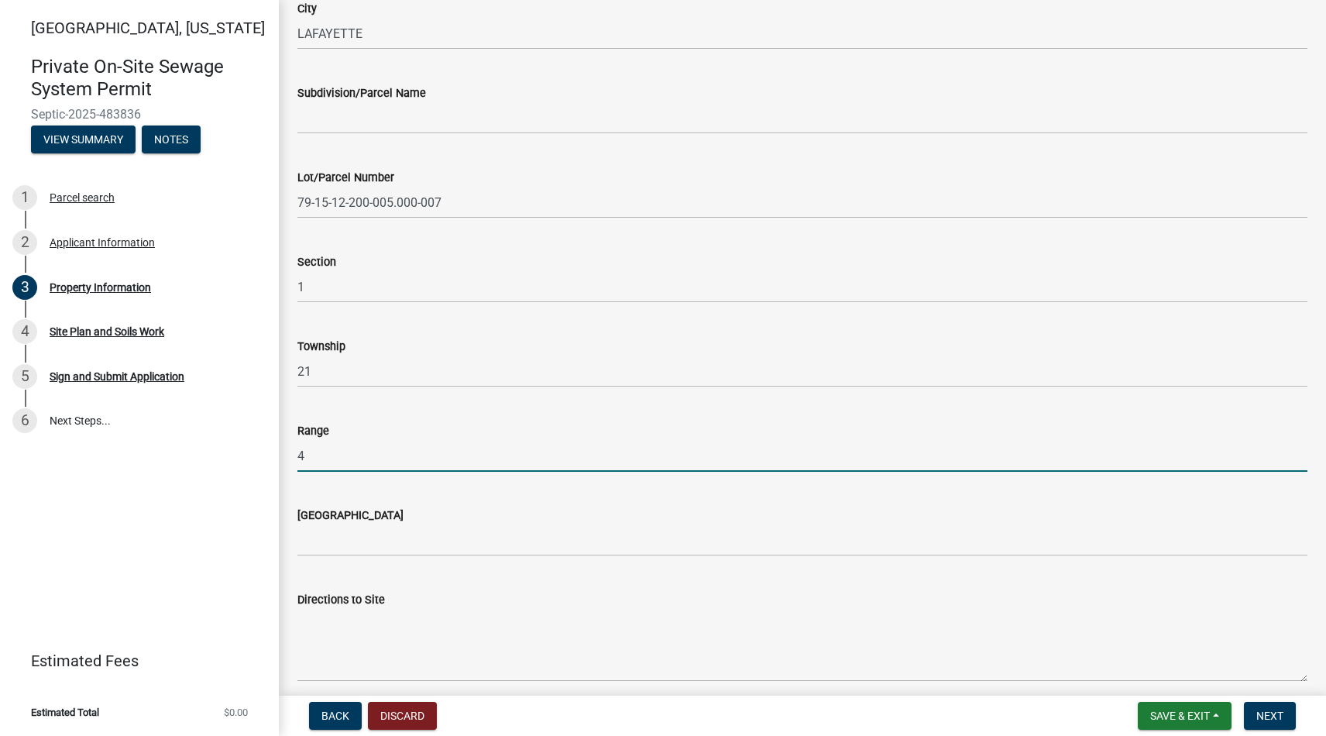
type input "4"
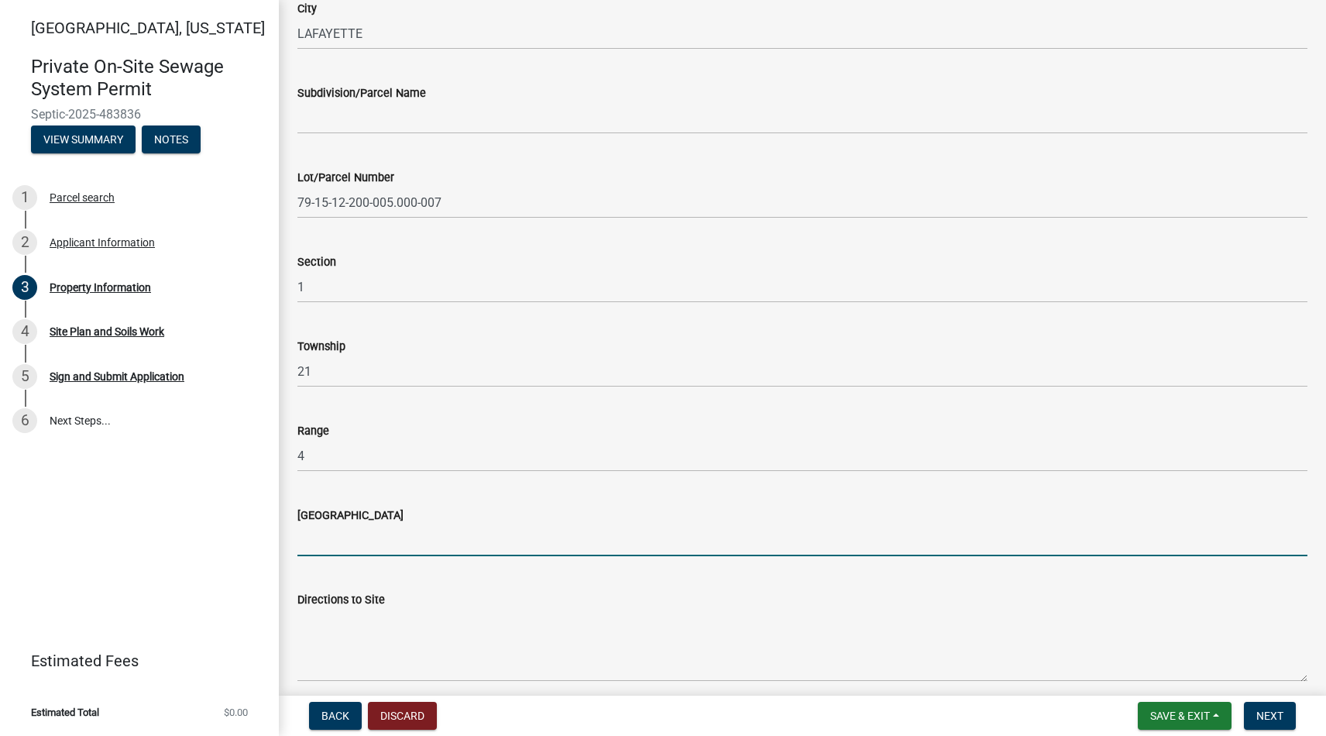
click at [392, 539] on input "[GEOGRAPHIC_DATA]" at bounding box center [802, 540] width 1010 height 32
drag, startPoint x: 327, startPoint y: 542, endPoint x: 463, endPoint y: 602, distance: 149.1
click at [463, 602] on div "Directions to Site" at bounding box center [802, 599] width 1010 height 19
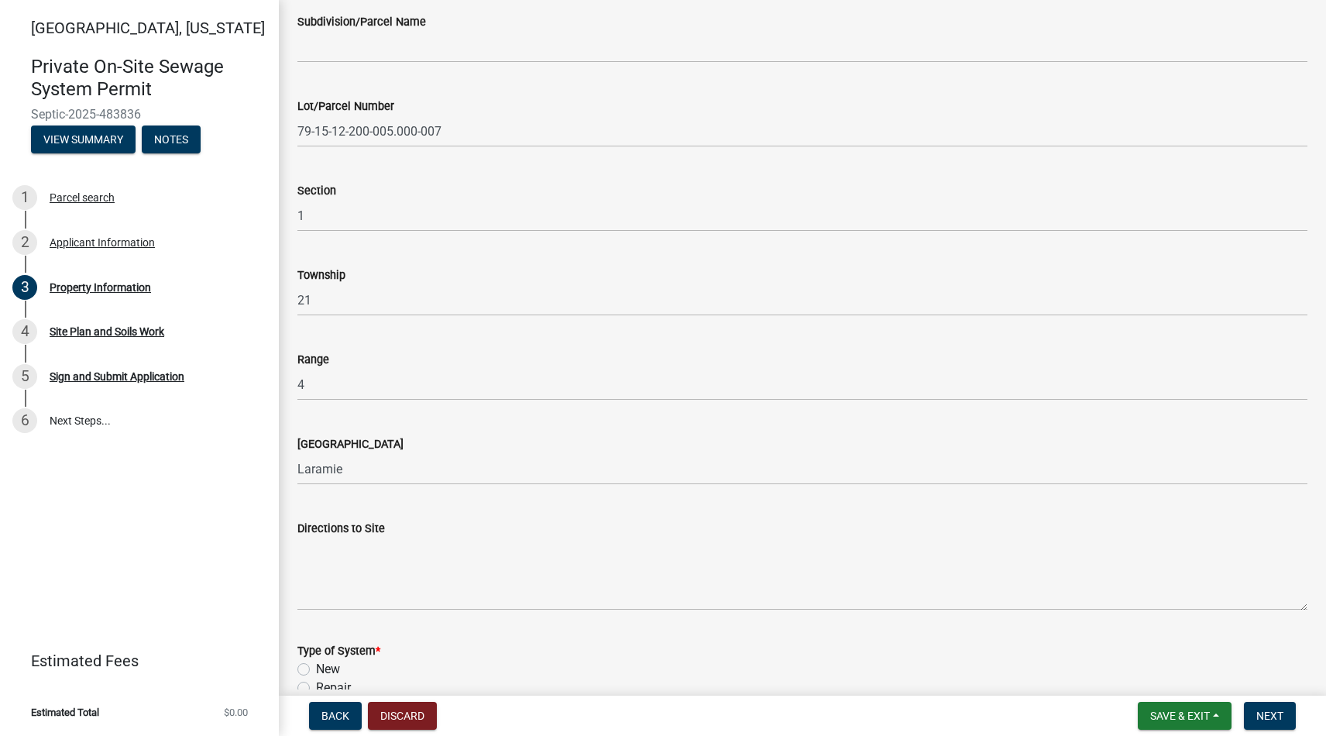
scroll to position [269, 0]
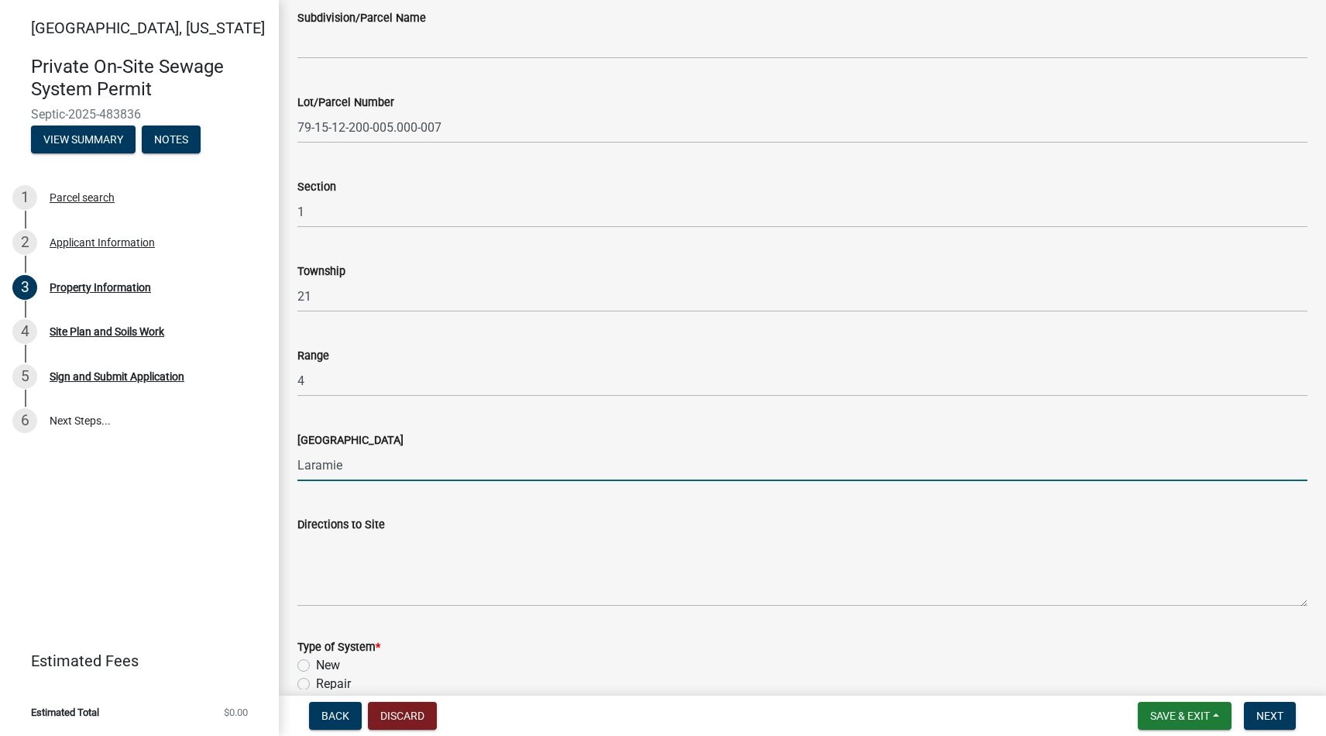
click at [351, 471] on input "Laramie" at bounding box center [802, 465] width 1010 height 32
type input "Lauramie"
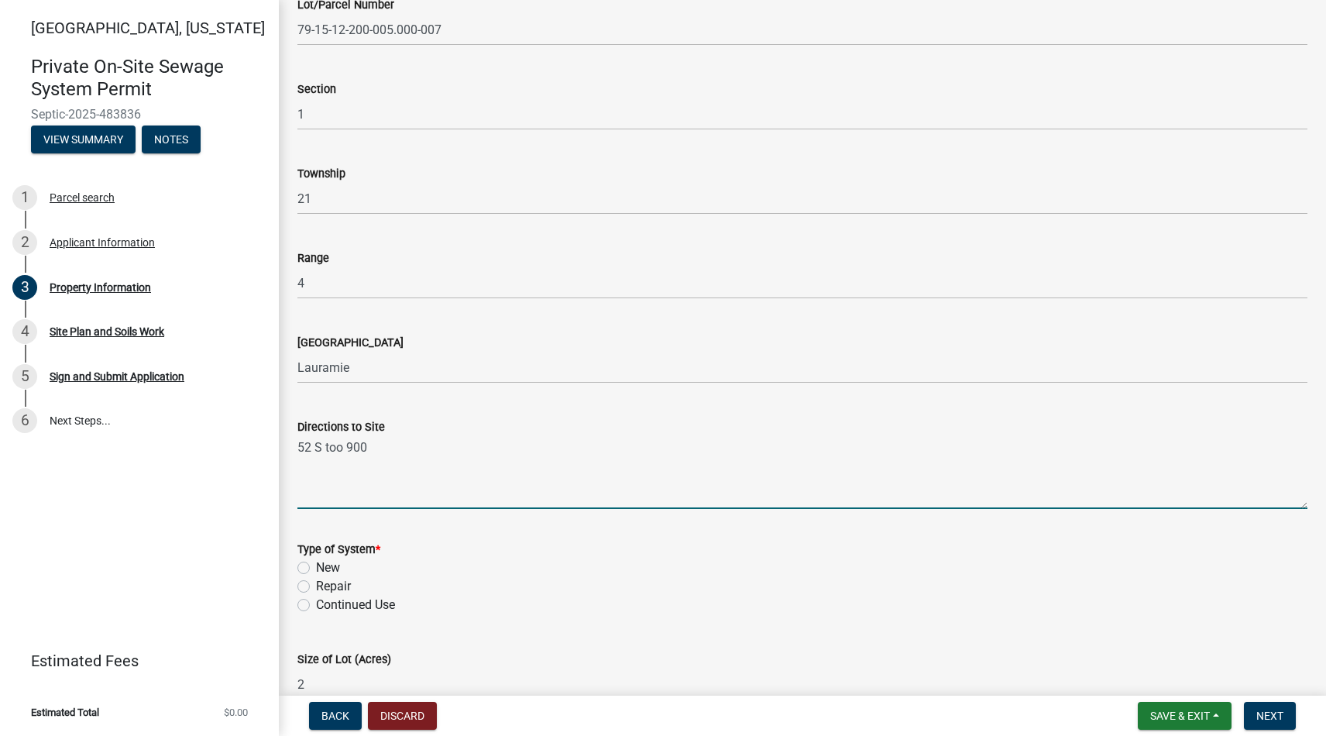
scroll to position [370, 0]
type textarea "52 S too 900"
click at [312, 563] on div "New" at bounding box center [802, 564] width 1010 height 19
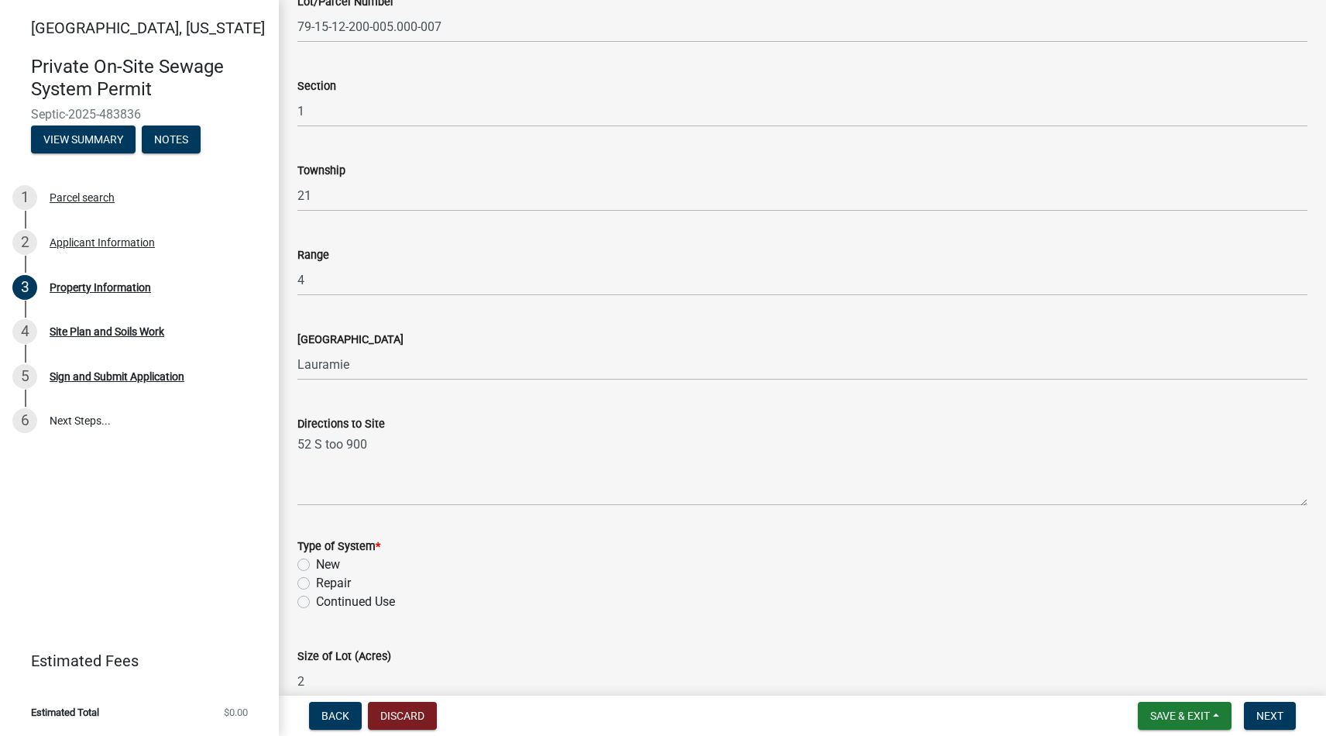
click at [316, 565] on label "New" at bounding box center [328, 564] width 24 height 19
click at [316, 565] on input "New" at bounding box center [321, 560] width 10 height 10
radio input "true"
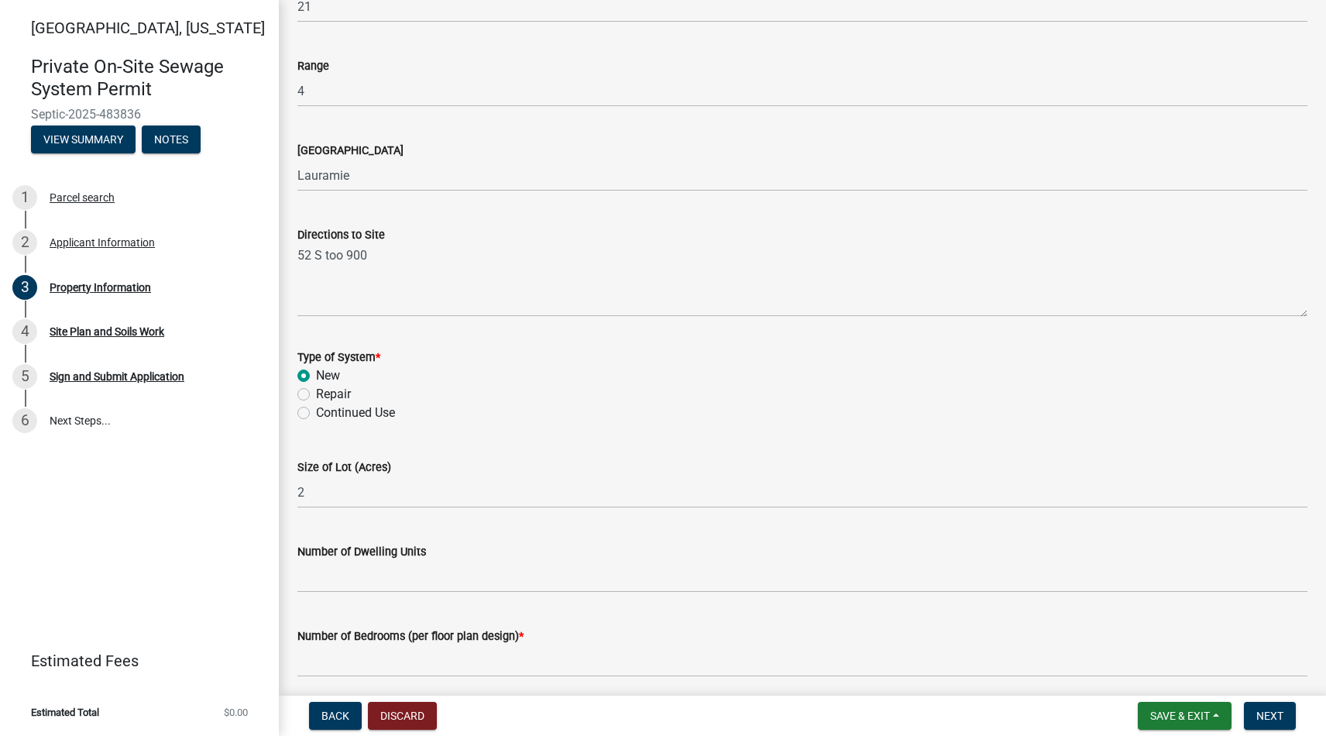
scroll to position [613, 0]
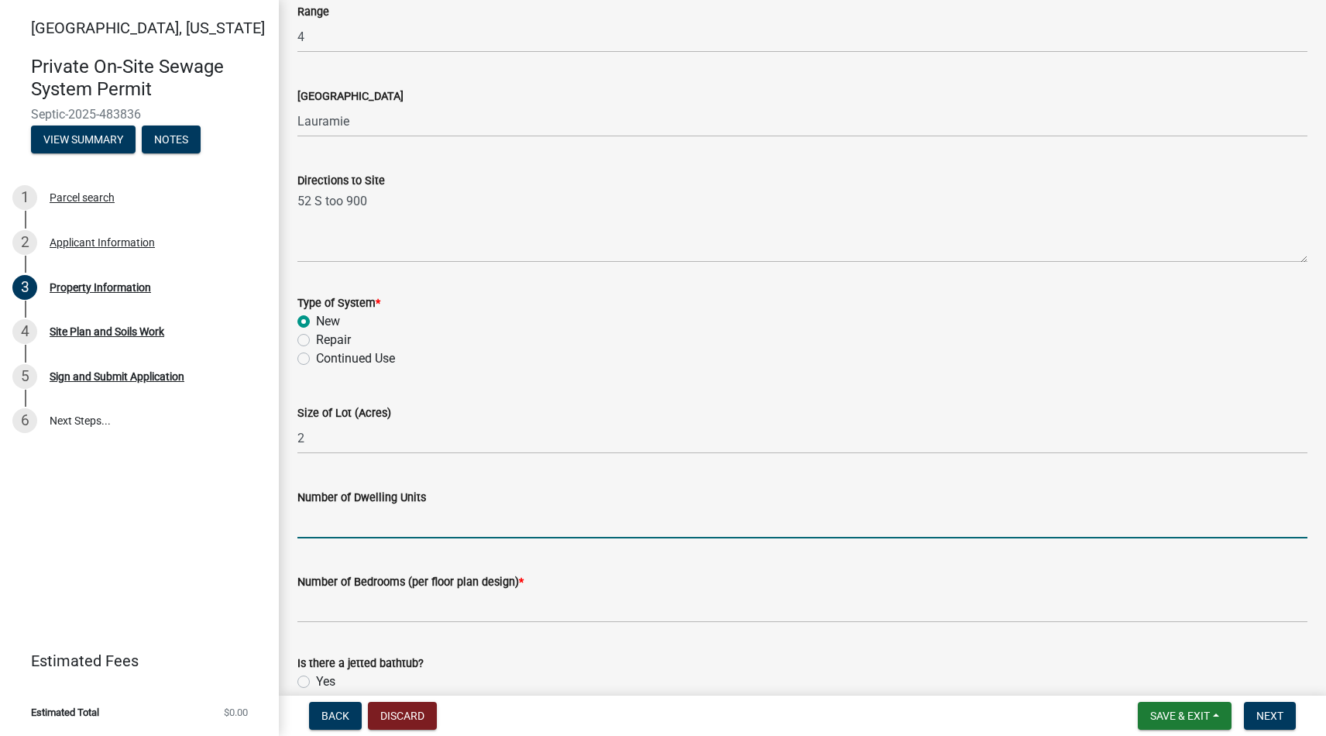
click at [371, 521] on input "Number of Dwelling Units" at bounding box center [802, 523] width 1010 height 32
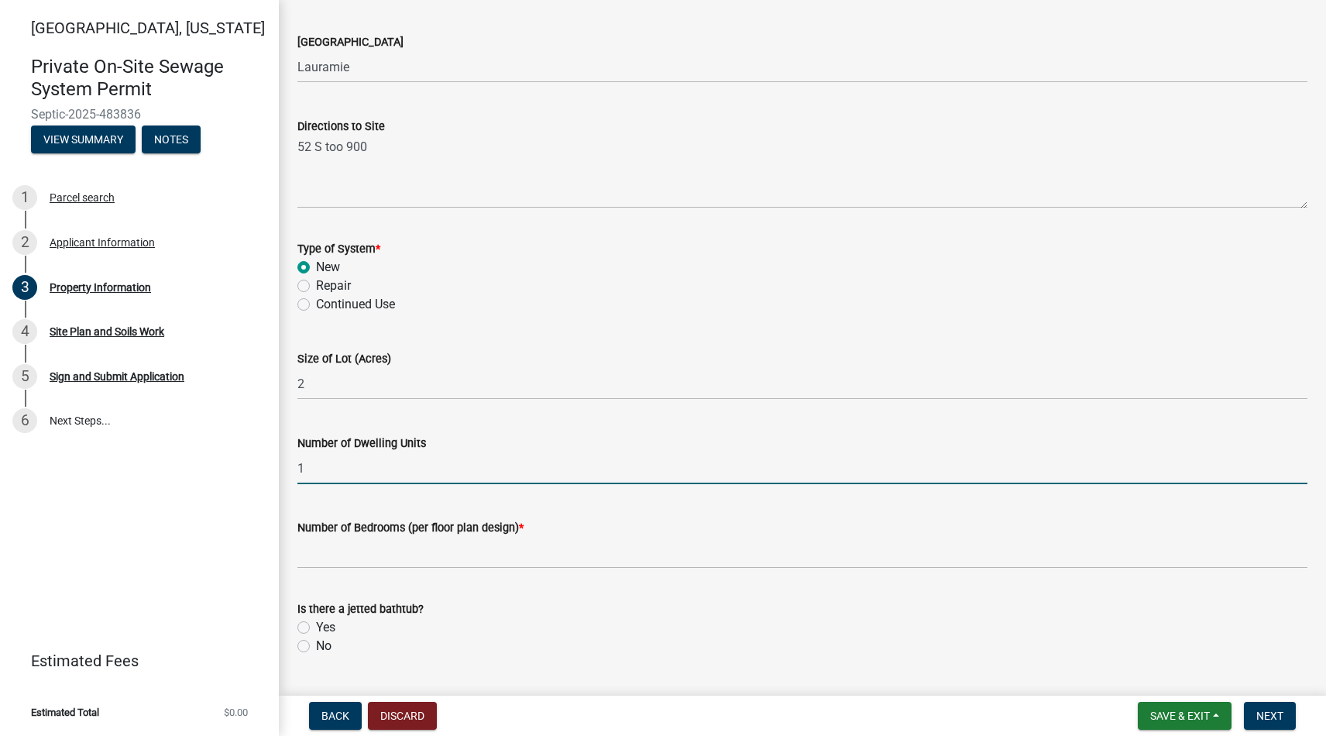
scroll to position [700, 0]
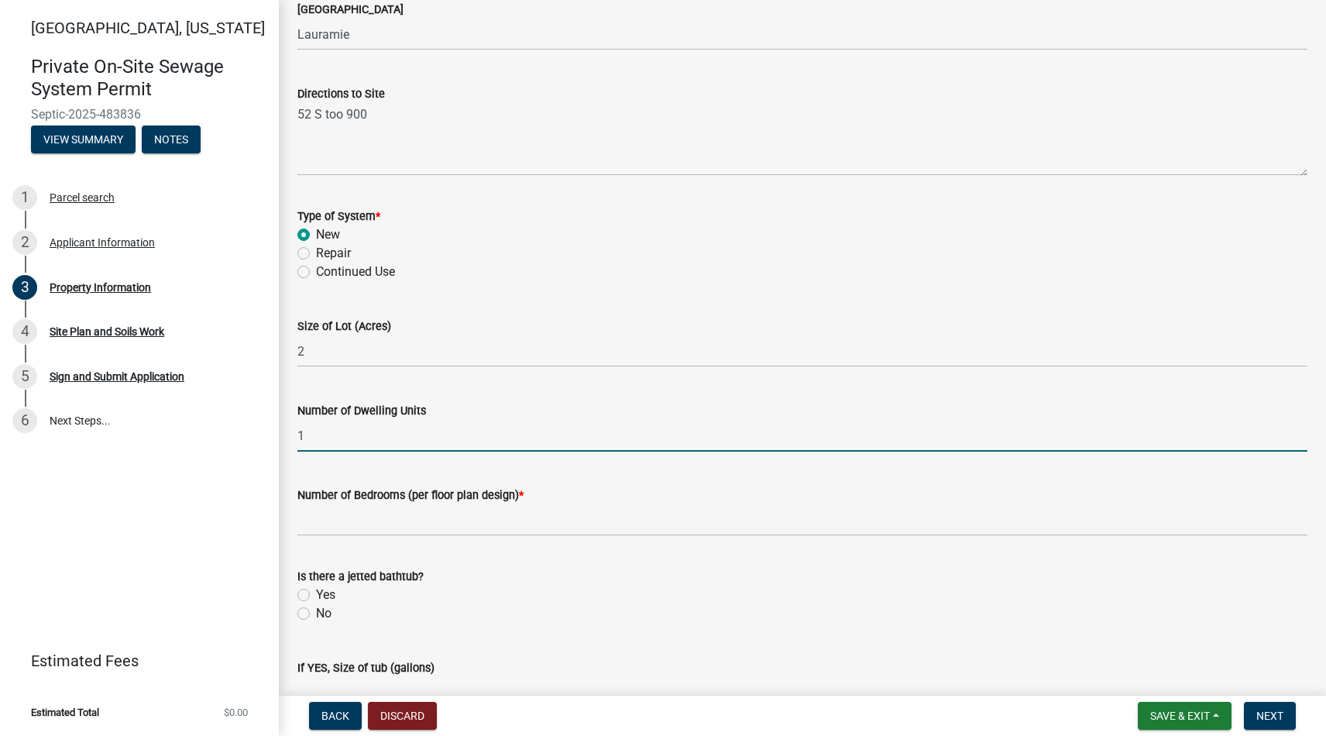
type input "1"
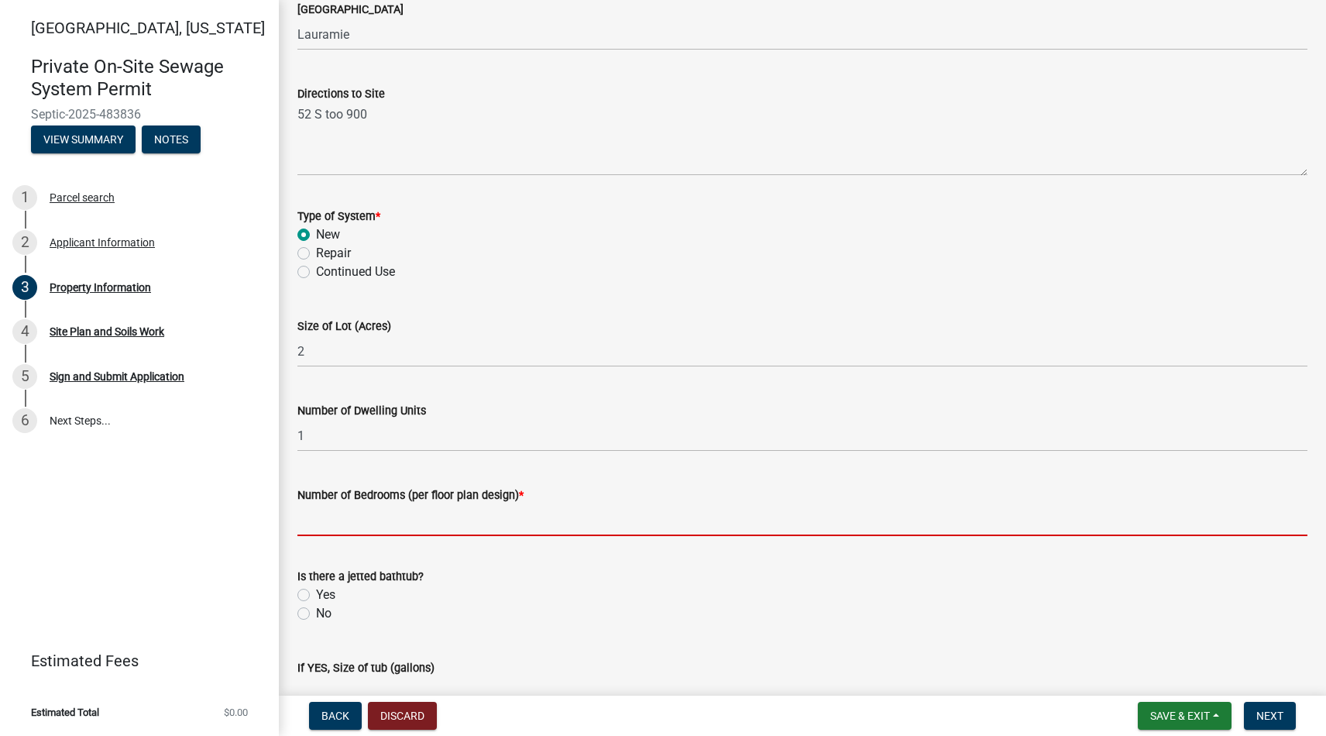
click at [445, 530] on input "Number of Bedrooms (per floor plan design) *" at bounding box center [802, 520] width 1010 height 32
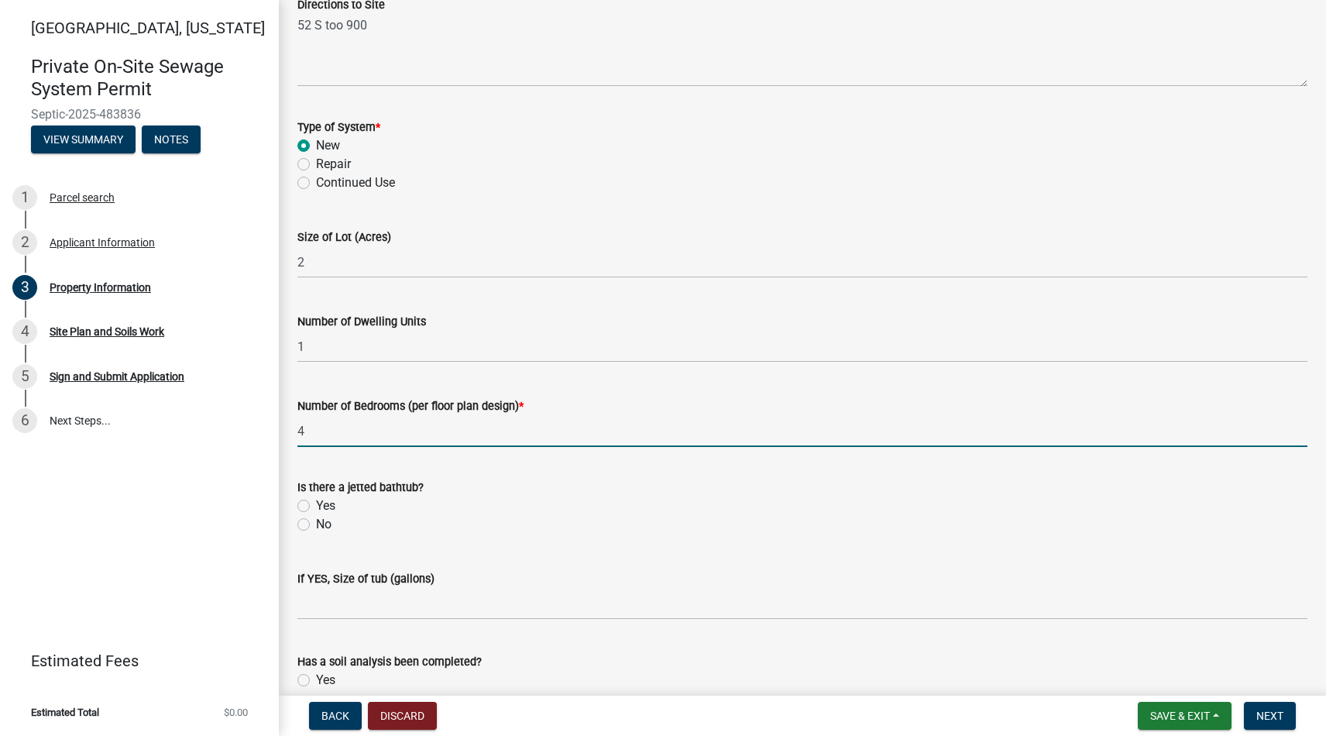
scroll to position [791, 0]
type input "4"
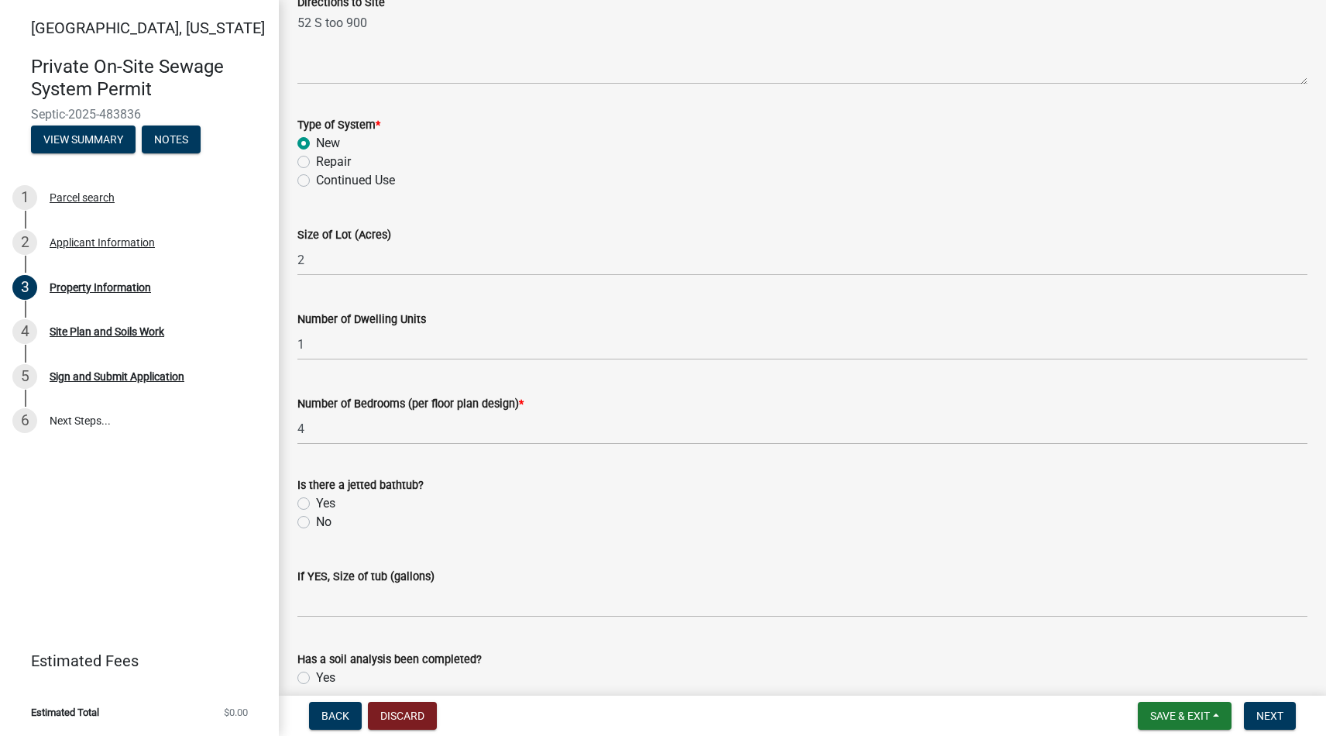
drag, startPoint x: 308, startPoint y: 523, endPoint x: 339, endPoint y: 533, distance: 33.3
click at [316, 523] on label "No" at bounding box center [323, 522] width 15 height 19
click at [316, 523] on input "No" at bounding box center [321, 518] width 10 height 10
radio input "true"
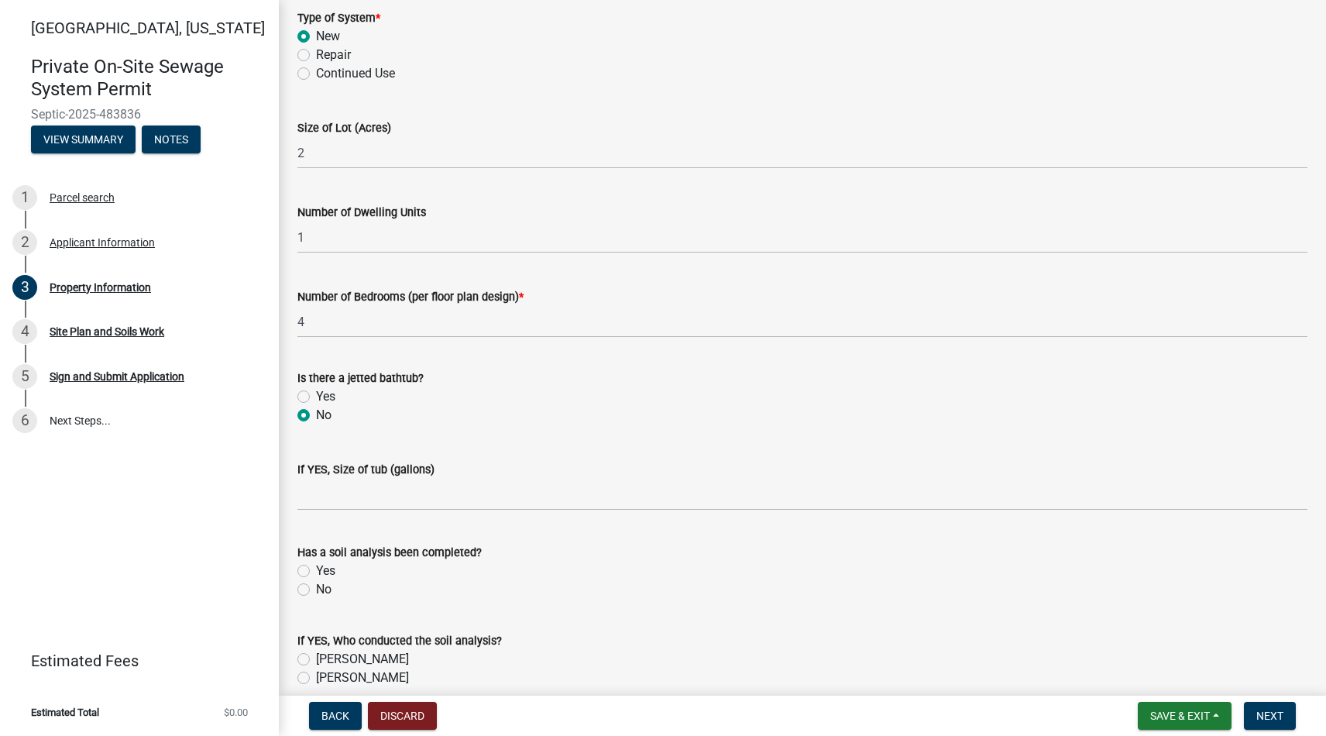
scroll to position [929, 0]
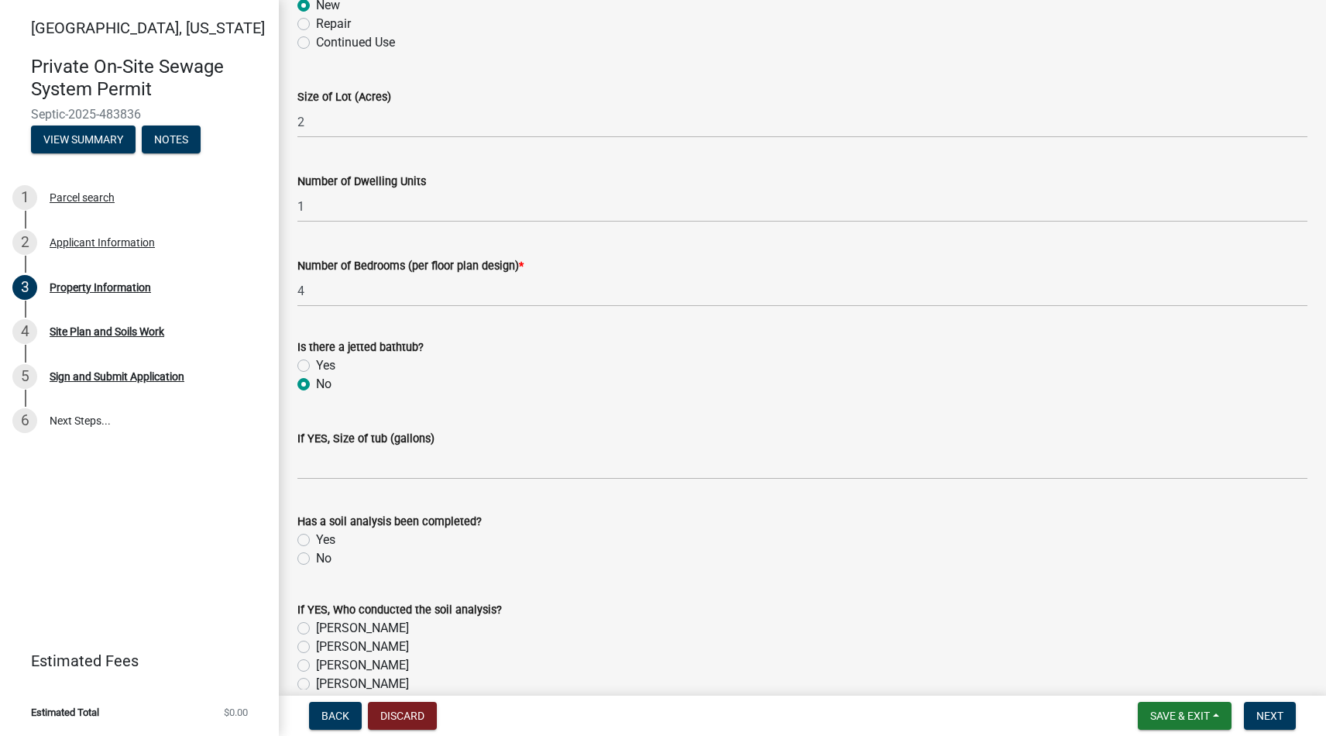
click at [317, 536] on label "Yes" at bounding box center [325, 540] width 19 height 19
click at [317, 536] on input "Yes" at bounding box center [321, 536] width 10 height 10
radio input "true"
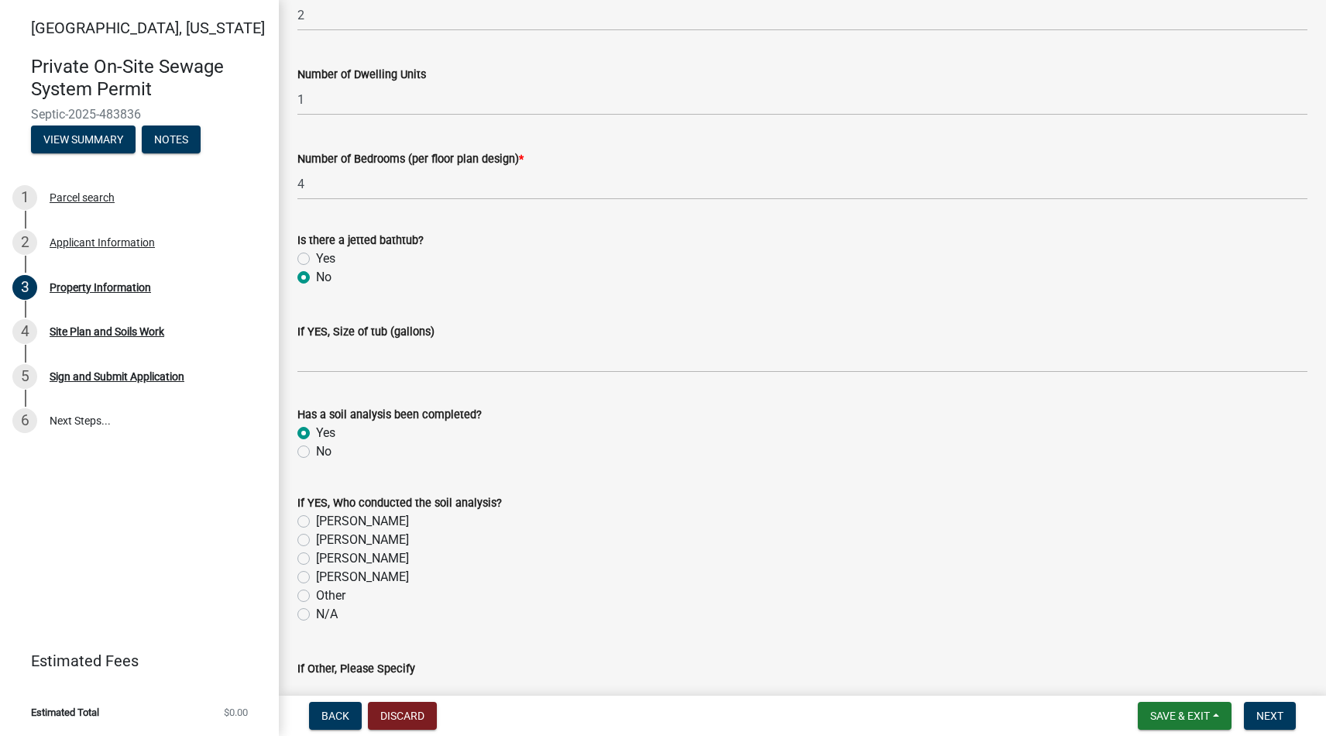
scroll to position [1057, 0]
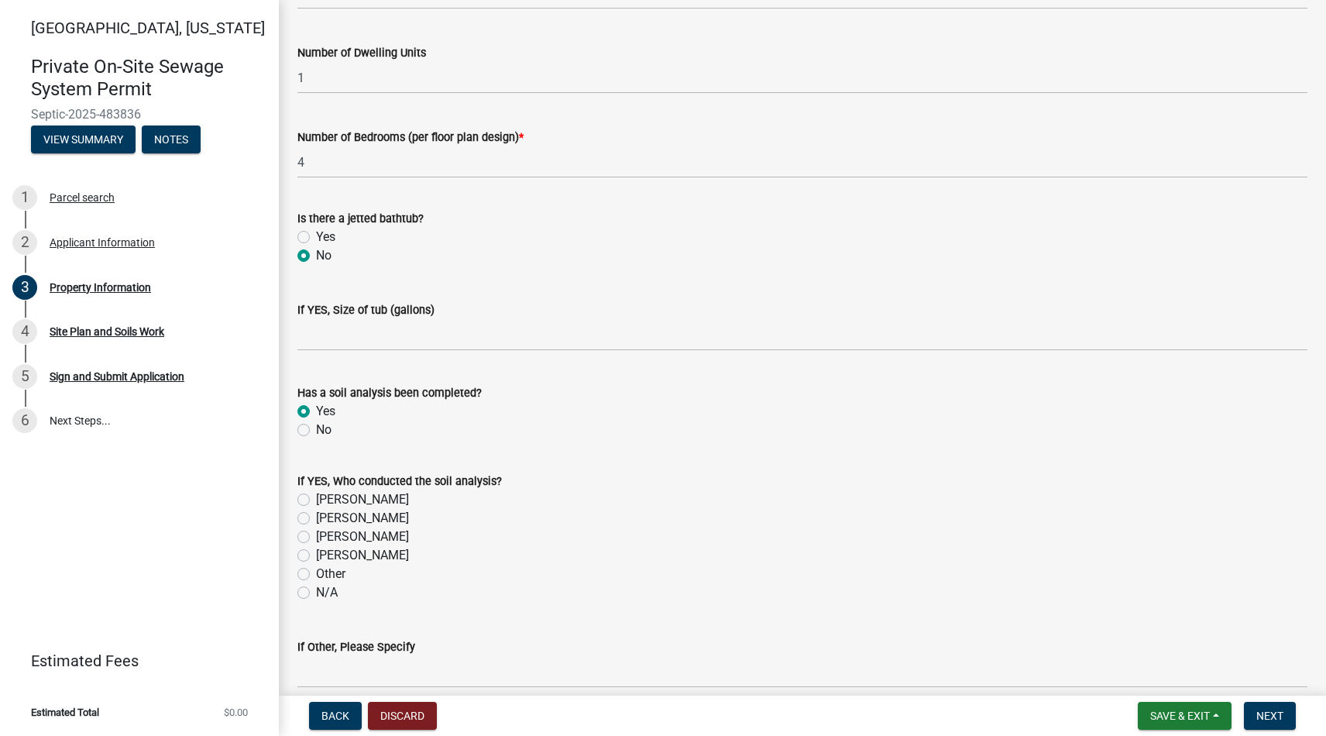
click at [311, 536] on div "[PERSON_NAME]" at bounding box center [802, 537] width 1010 height 19
click at [316, 537] on label "[PERSON_NAME]" at bounding box center [362, 537] width 93 height 19
click at [316, 537] on input "[PERSON_NAME]" at bounding box center [321, 533] width 10 height 10
radio input "true"
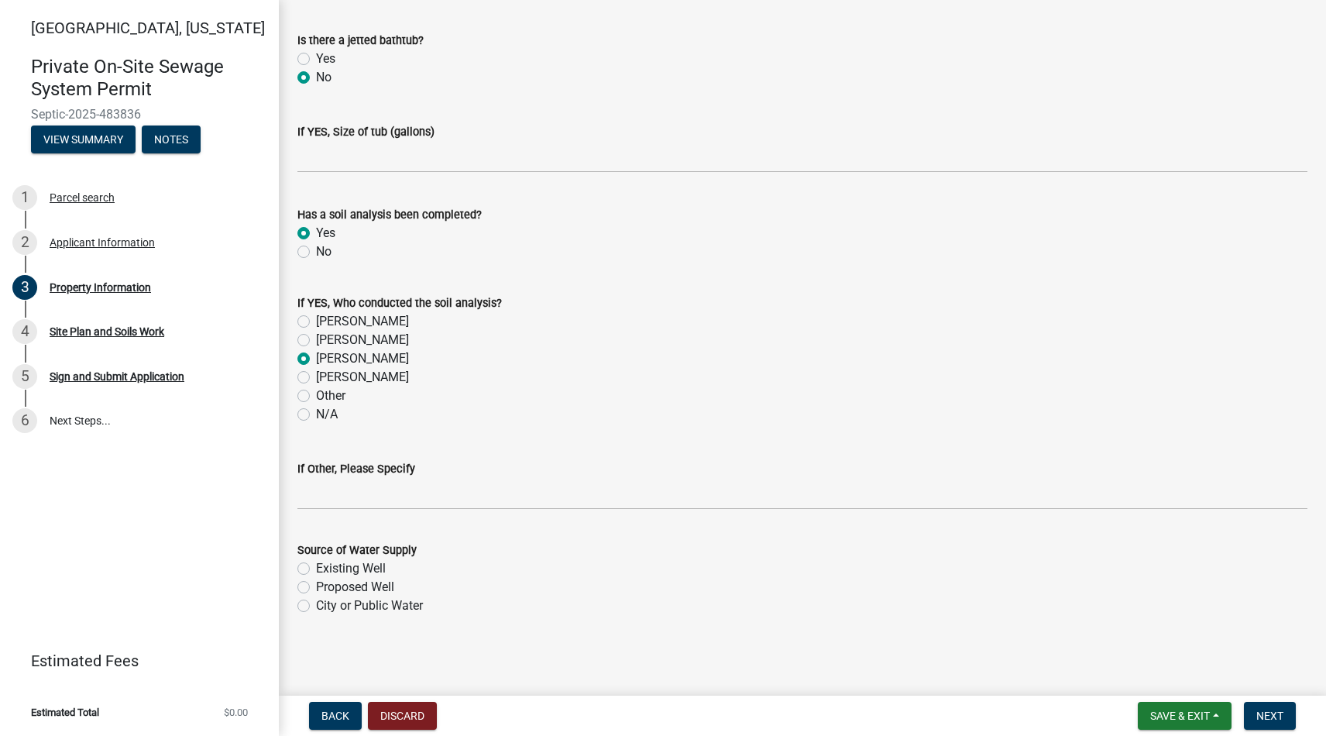
scroll to position [0, 0]
click at [316, 583] on label "Proposed Well" at bounding box center [355, 587] width 78 height 19
click at [316, 583] on input "Proposed Well" at bounding box center [321, 583] width 10 height 10
radio input "true"
click at [1263, 715] on span "Next" at bounding box center [1270, 716] width 27 height 12
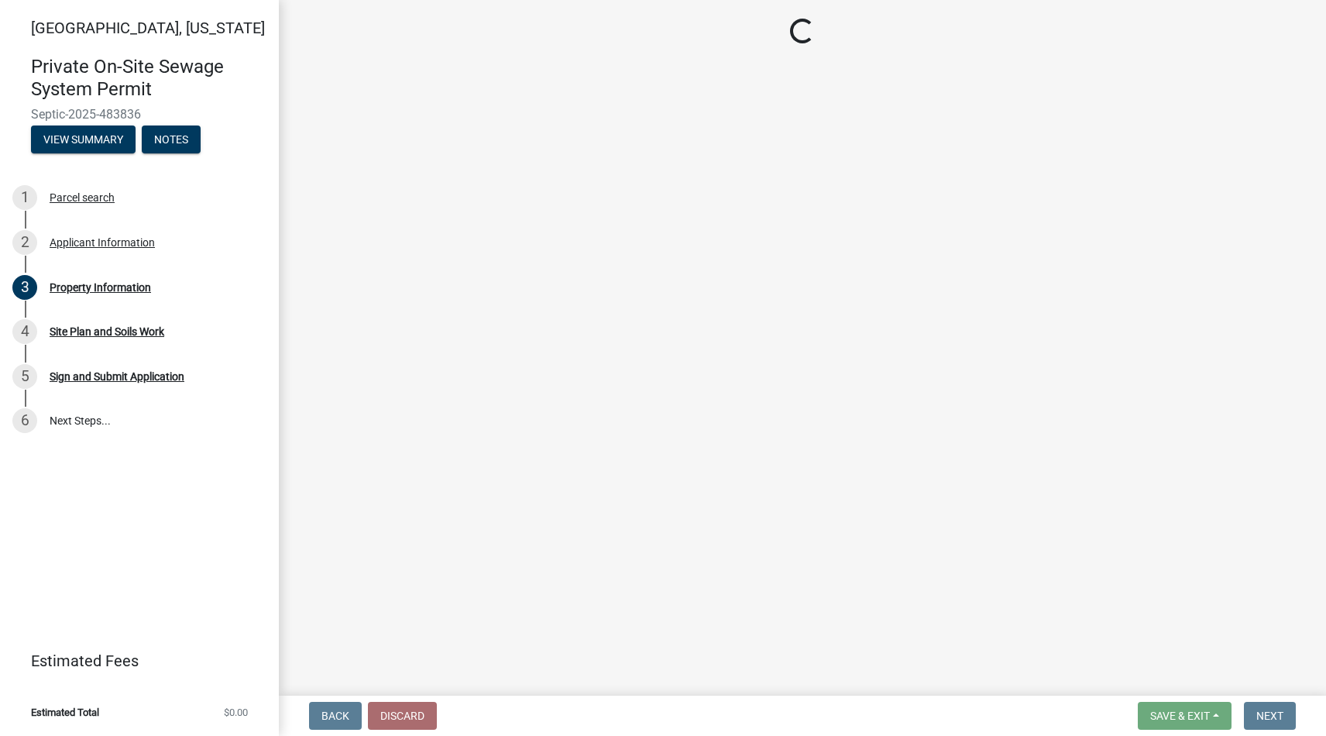
scroll to position [639, 0]
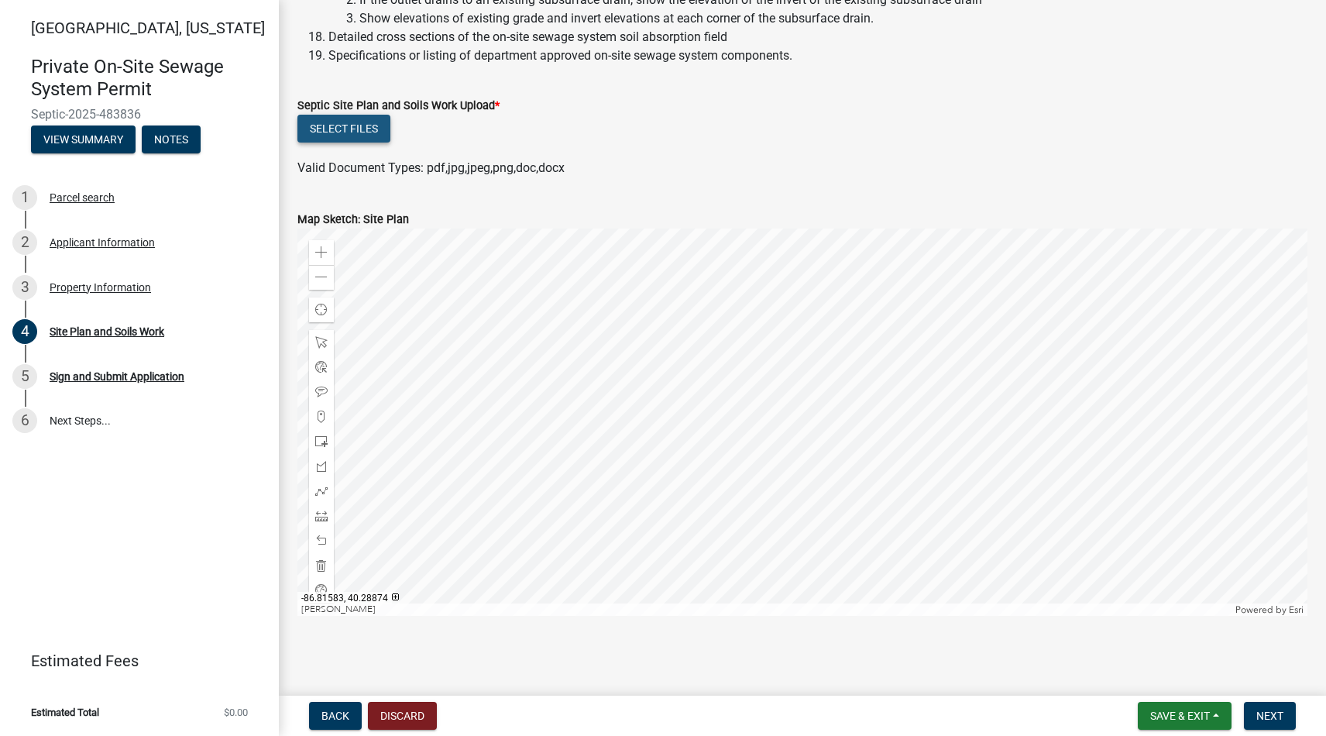
click at [346, 126] on button "Select files" at bounding box center [343, 129] width 93 height 28
click at [342, 132] on button "Select files" at bounding box center [343, 129] width 93 height 28
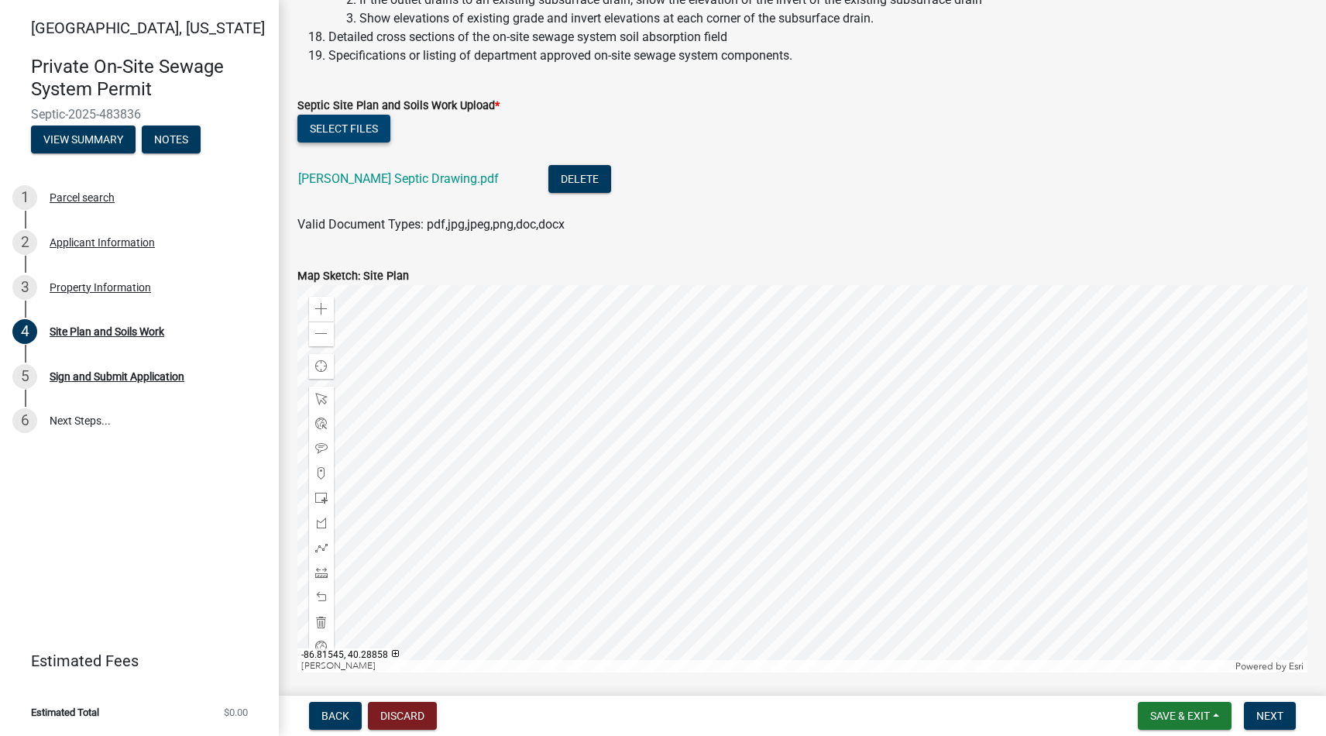
click at [365, 134] on button "Select files" at bounding box center [343, 129] width 93 height 28
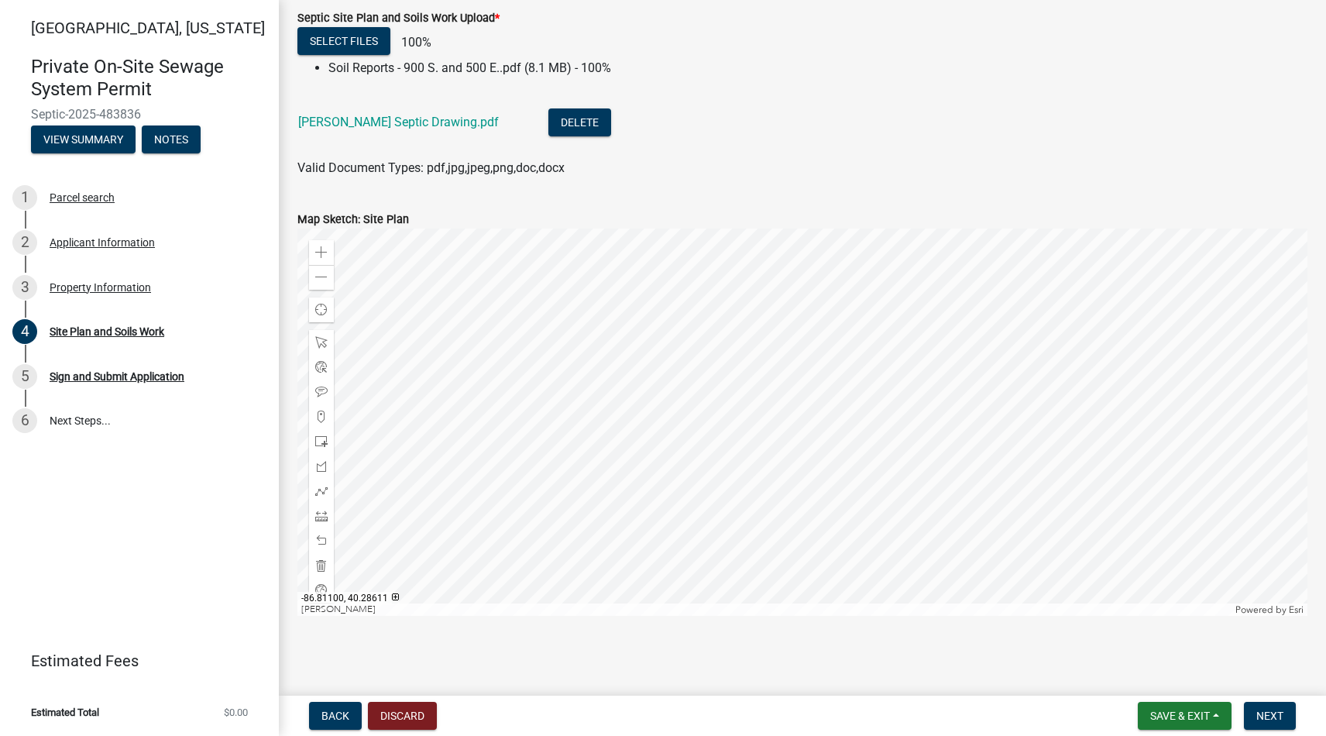
scroll to position [0, 0]
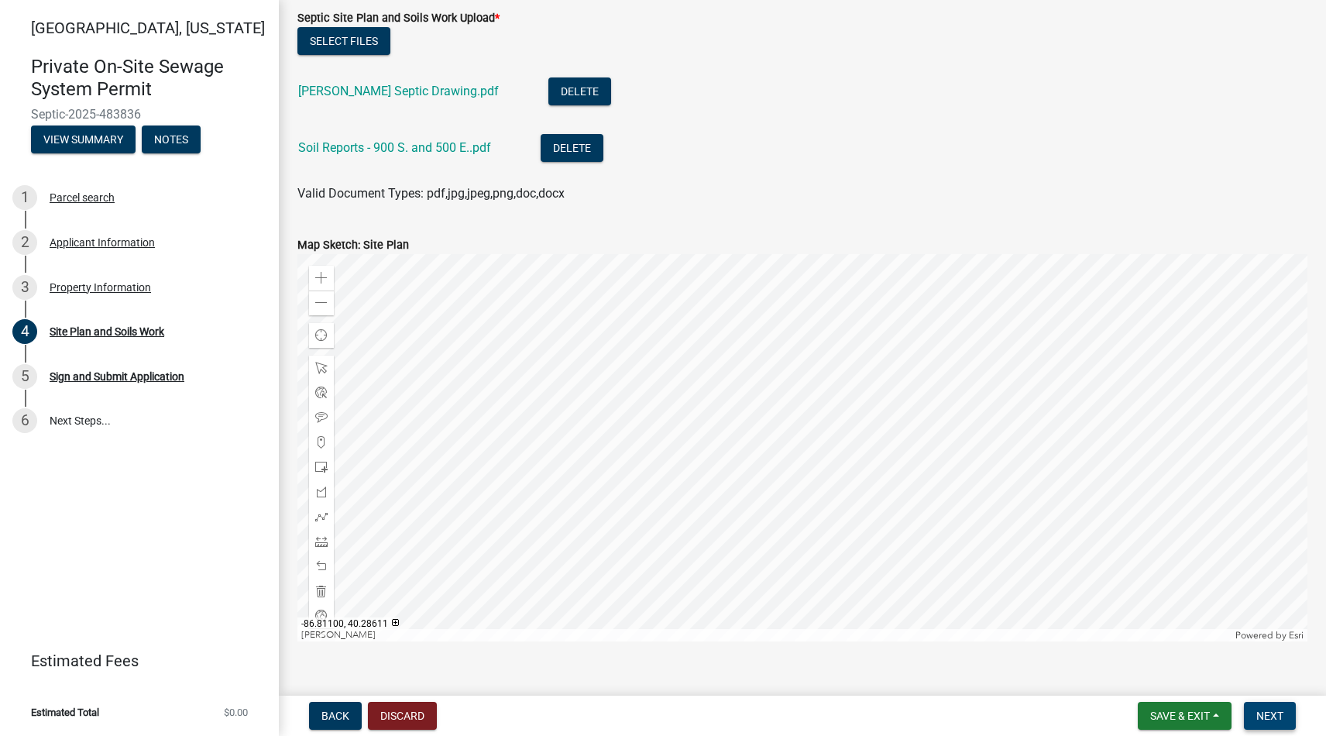
click at [1264, 720] on span "Next" at bounding box center [1270, 716] width 27 height 12
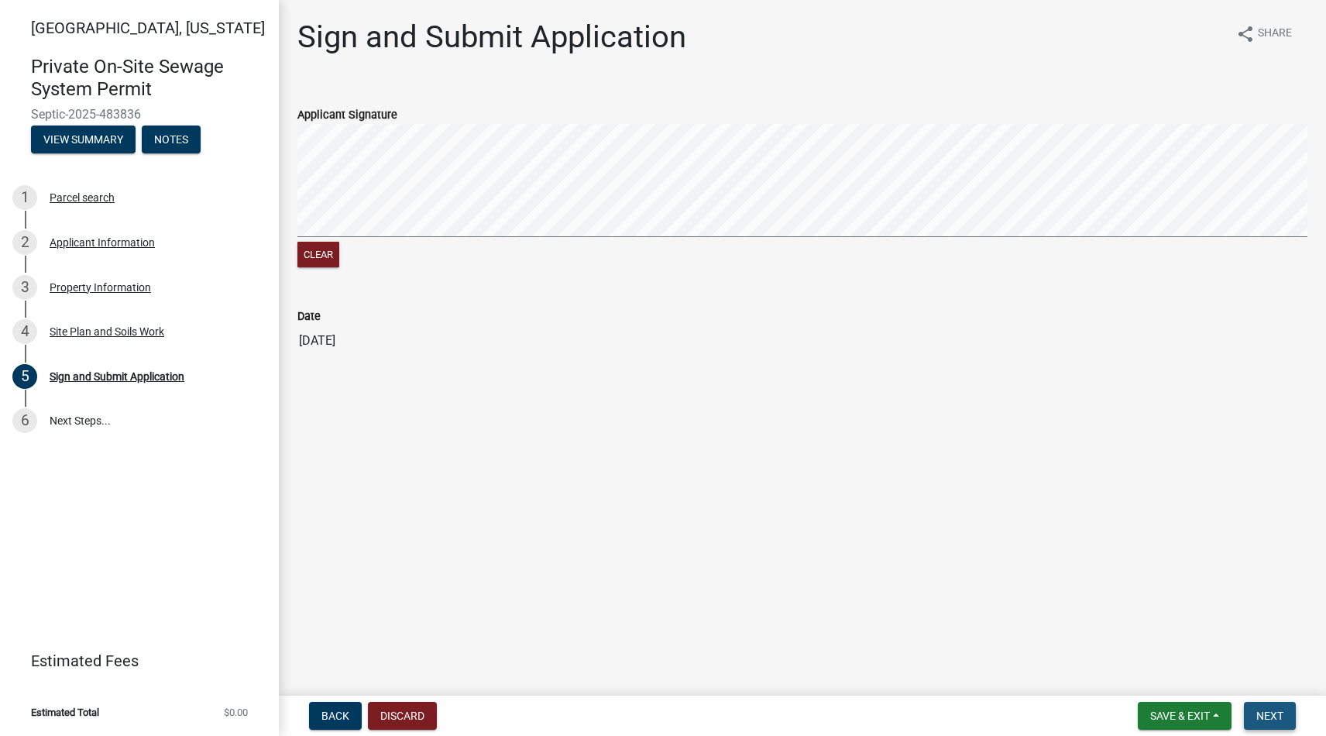
click at [1272, 716] on span "Next" at bounding box center [1270, 716] width 27 height 12
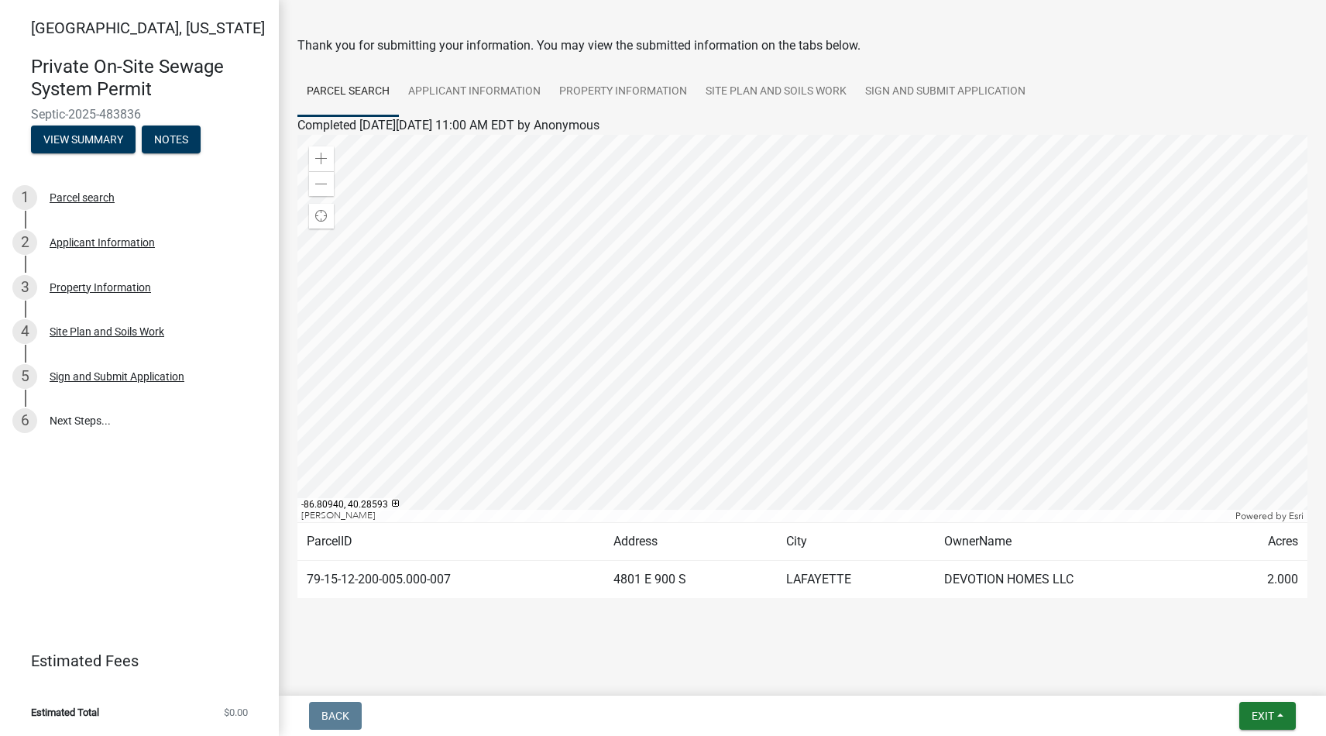
scroll to position [50, 0]
